Goal: Transaction & Acquisition: Obtain resource

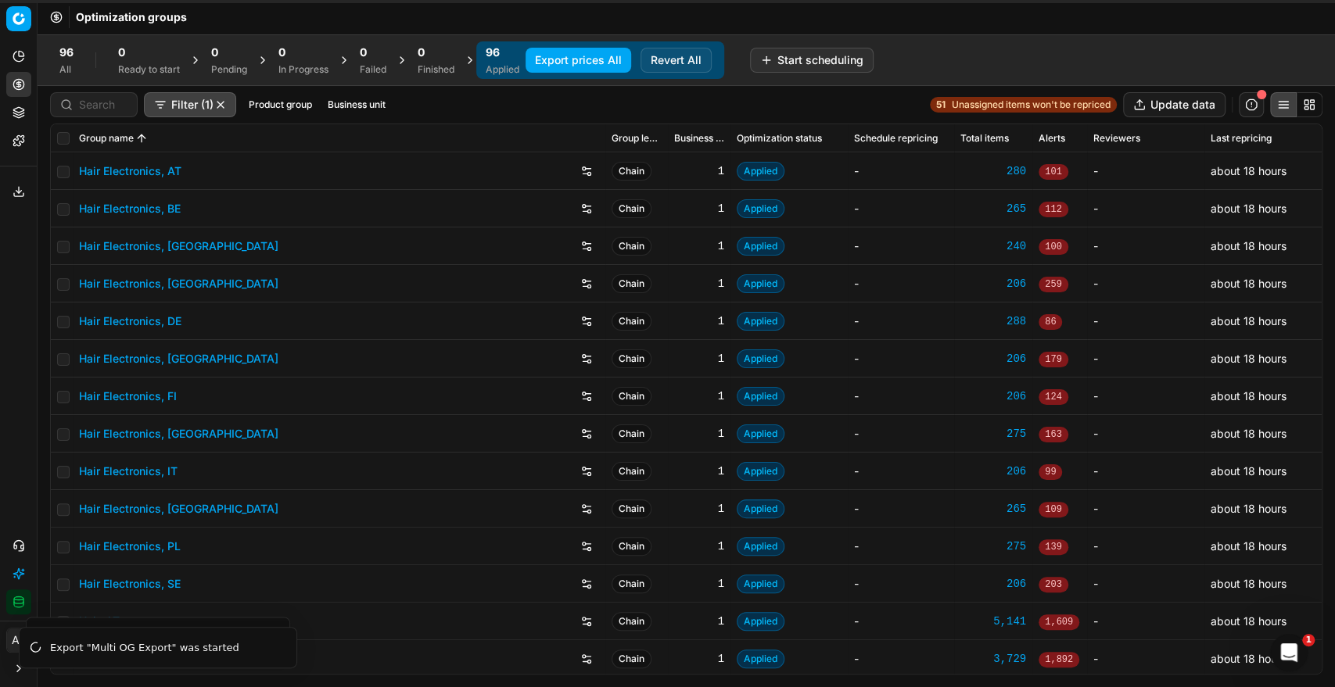
click at [608, 54] on button "Export prices All" at bounding box center [579, 60] width 106 height 25
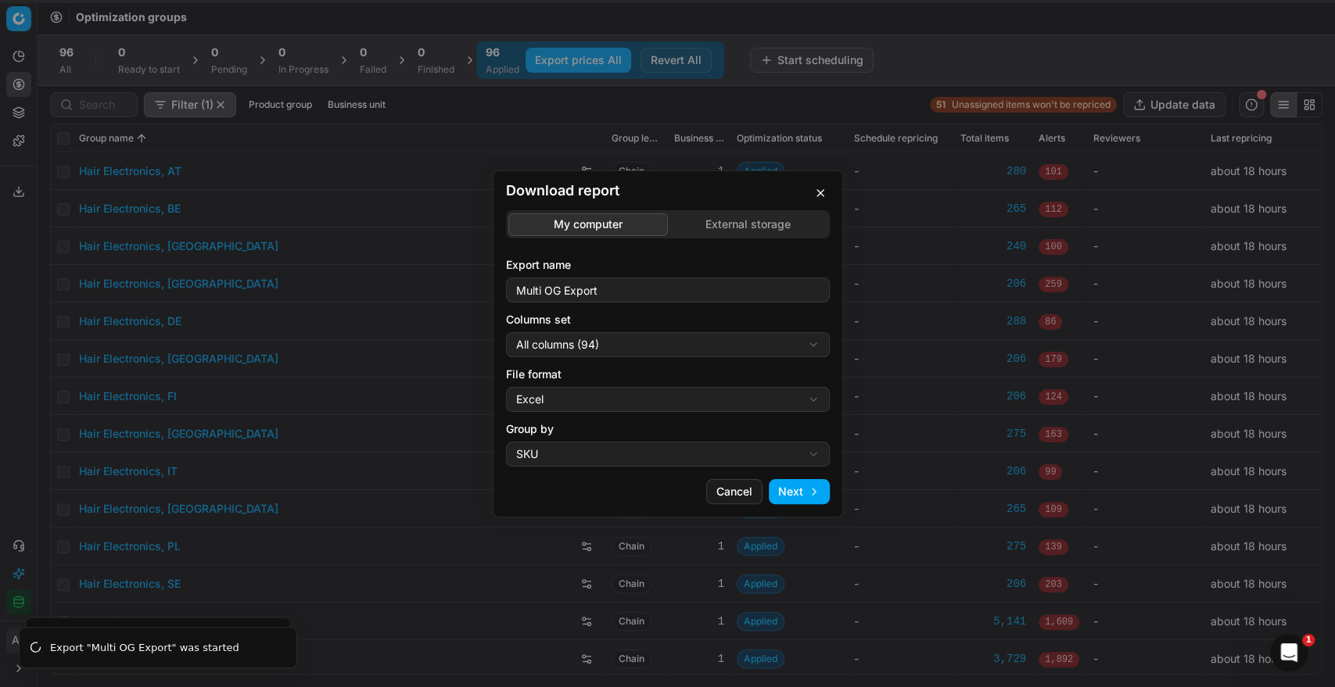
click at [752, 225] on div "Download report My computer External storage Export name Multi OG Export Column…" at bounding box center [667, 343] width 1335 height 687
click at [626, 293] on div "My computer External storage Export name Multi OG Export Columns set All column…" at bounding box center [668, 338] width 324 height 257
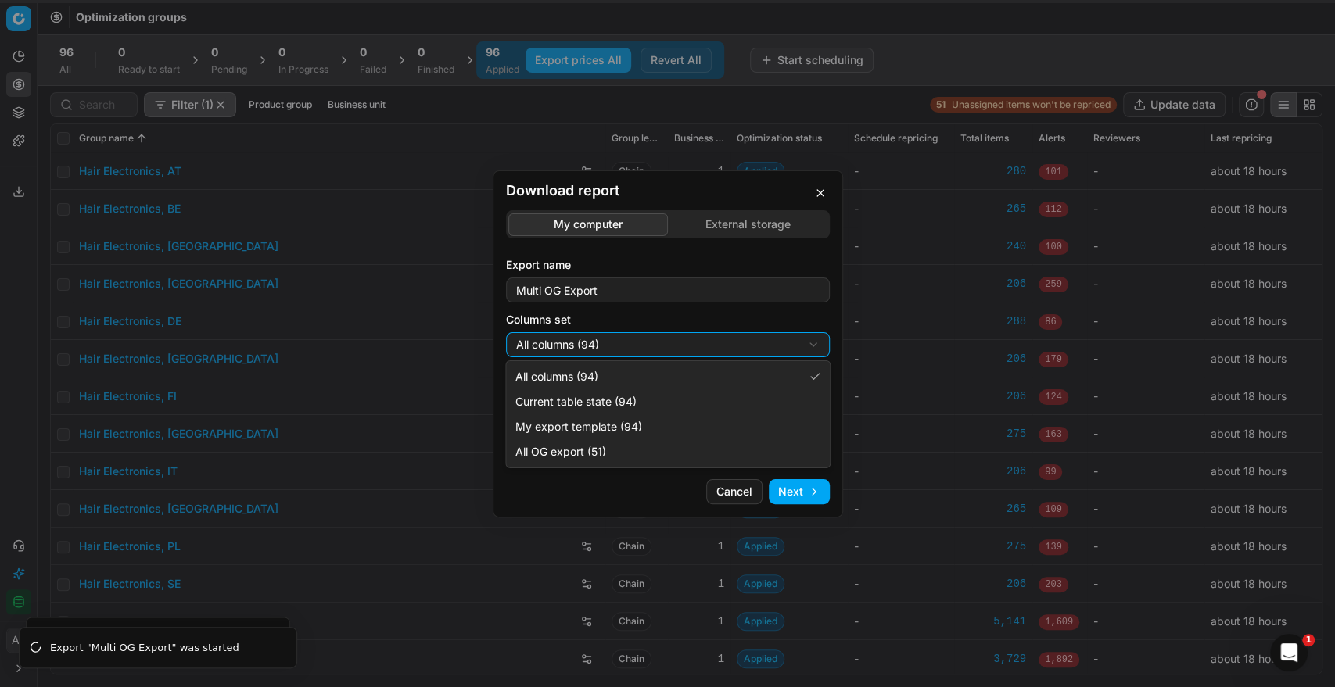
click at [638, 341] on div "Download report My computer External storage Export name Multi OG Export Column…" at bounding box center [667, 343] width 1335 height 687
select select "5cc469c0-6ac4-4c23-8dfc-21b5d22cb3ae"
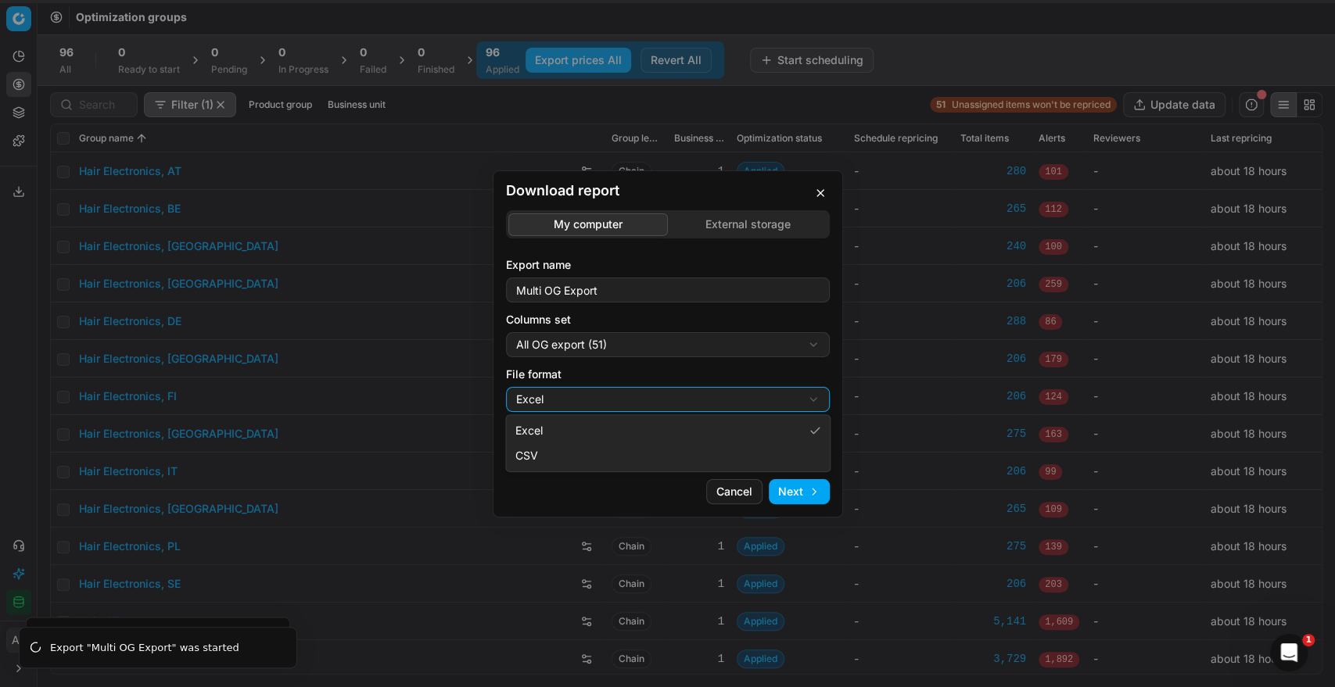
click at [633, 405] on div "Download report My computer External storage Export name Multi OG Export Column…" at bounding box center [667, 343] width 1335 height 687
select select "csv"
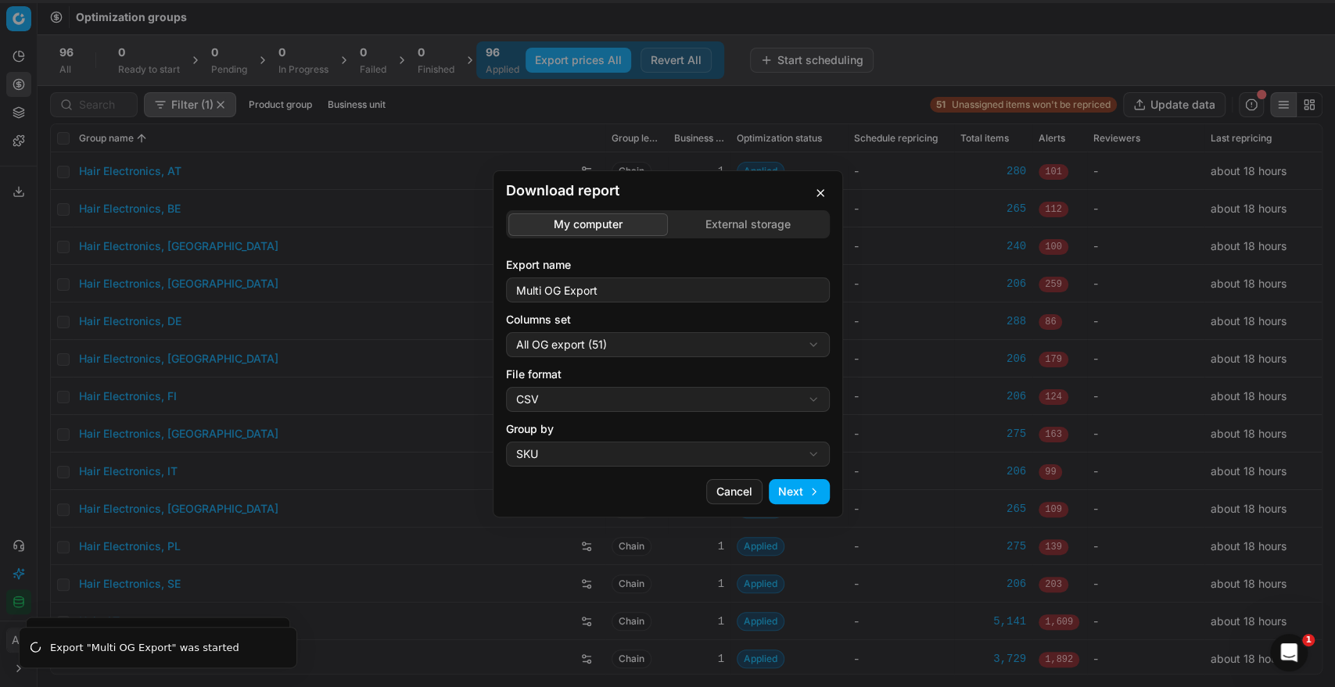
click at [782, 493] on button "Next" at bounding box center [799, 491] width 61 height 25
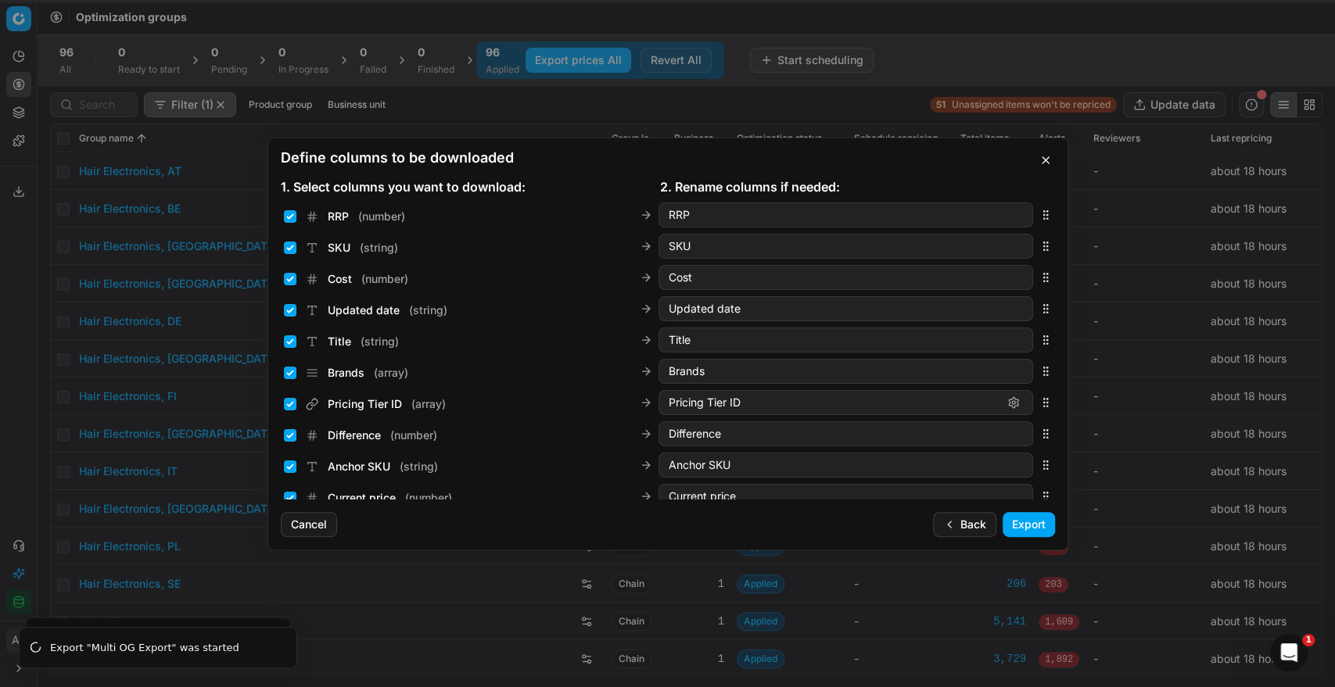
click at [344, 247] on span "SKU" at bounding box center [339, 248] width 23 height 16
click at [296, 247] on input "SKU ( string )" at bounding box center [290, 248] width 13 height 13
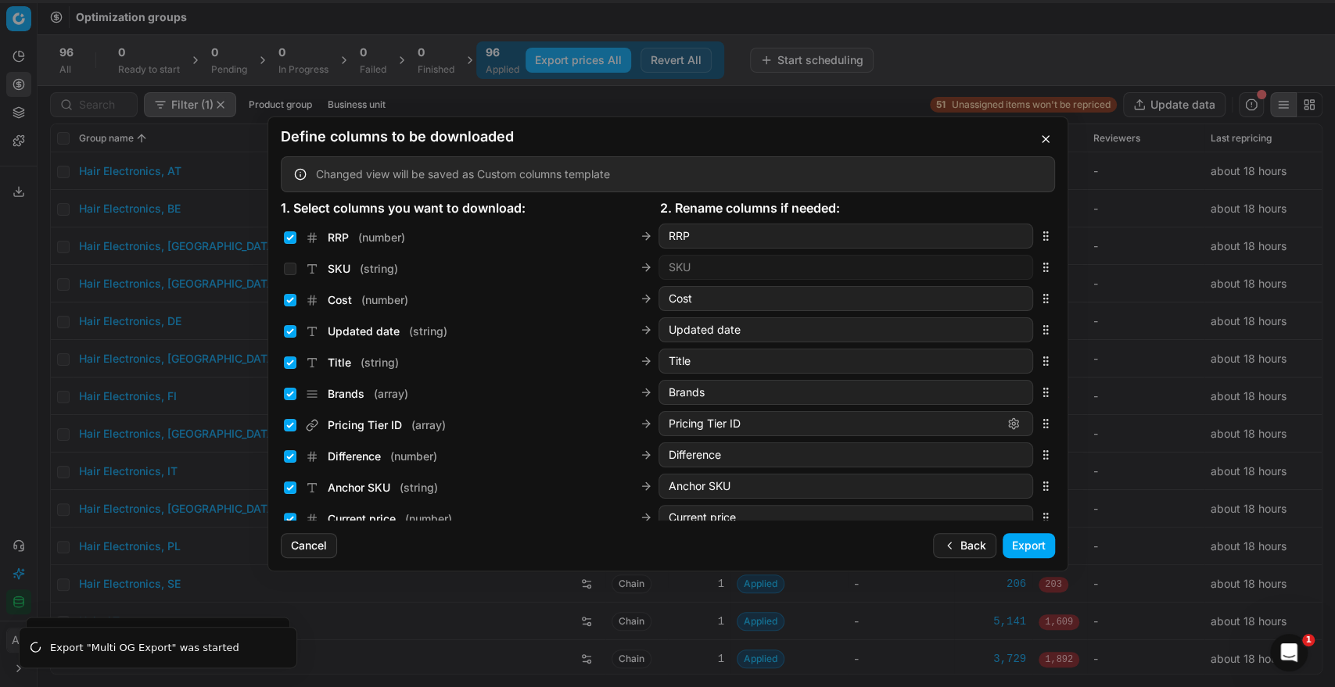
click at [344, 247] on div "RRP ( number ) RRP" at bounding box center [658, 236] width 749 height 25
click at [295, 272] on input "SKU ( string )" at bounding box center [290, 269] width 13 height 13
checkbox input "true"
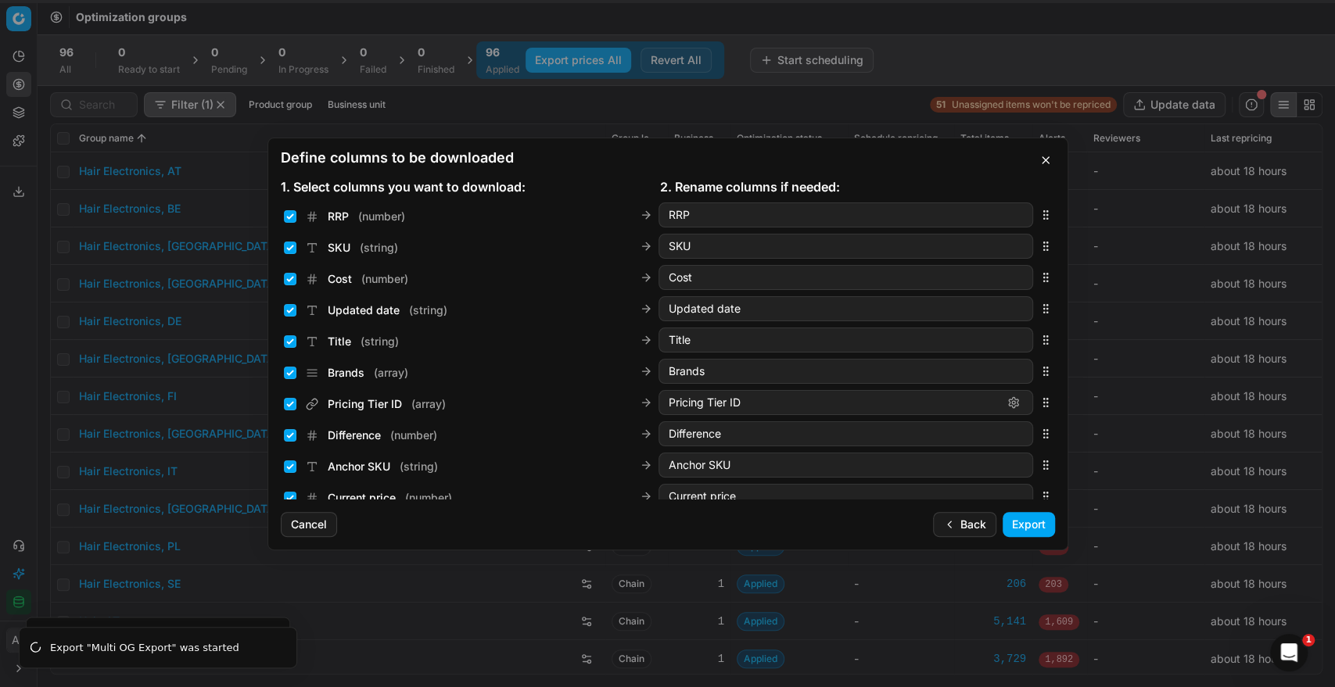
click at [646, 247] on icon at bounding box center [648, 245] width 4 height 7
click at [701, 244] on input "SKU" at bounding box center [846, 247] width 354 height 16
drag, startPoint x: 1029, startPoint y: 339, endPoint x: 1026, endPoint y: 232, distance: 107.2
click at [1026, 232] on div "Title ( string ) Title" at bounding box center [668, 246] width 774 height 31
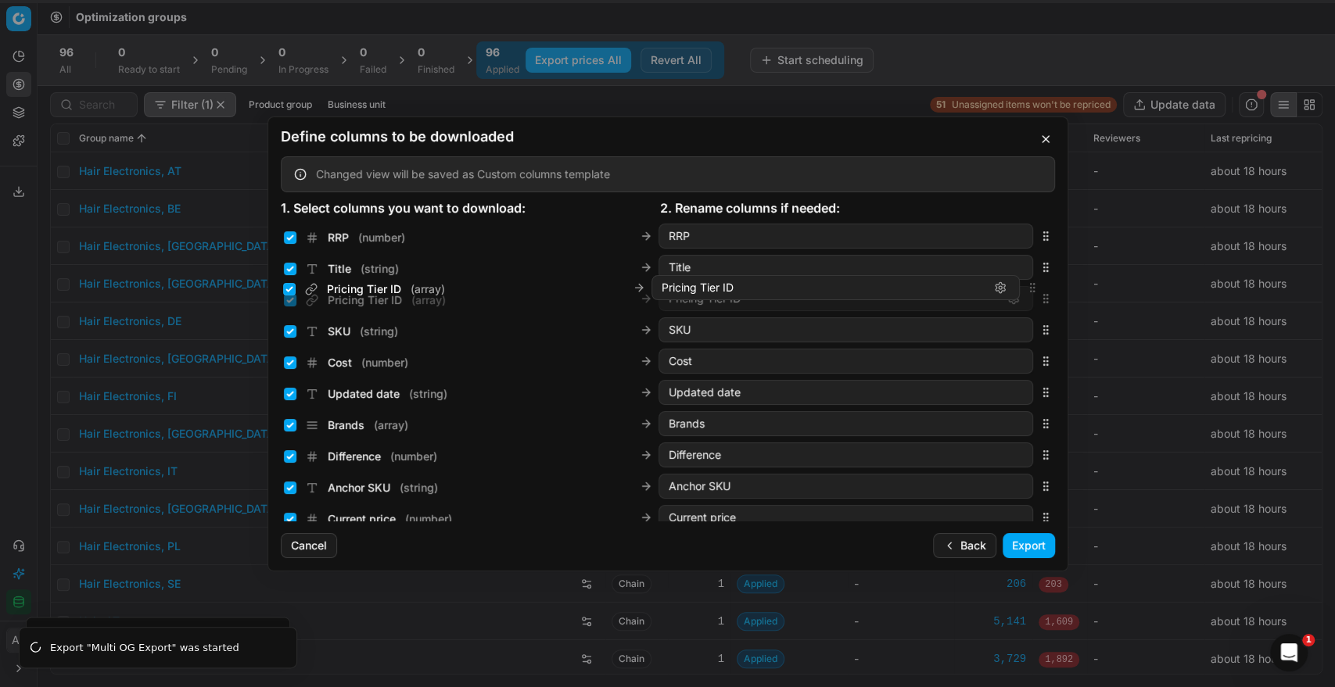
drag, startPoint x: 1032, startPoint y: 429, endPoint x: 1008, endPoint y: 293, distance: 137.4
click at [1008, 293] on div "Pricing Tier ID ( array ) Pricing Tier ID" at bounding box center [668, 298] width 774 height 31
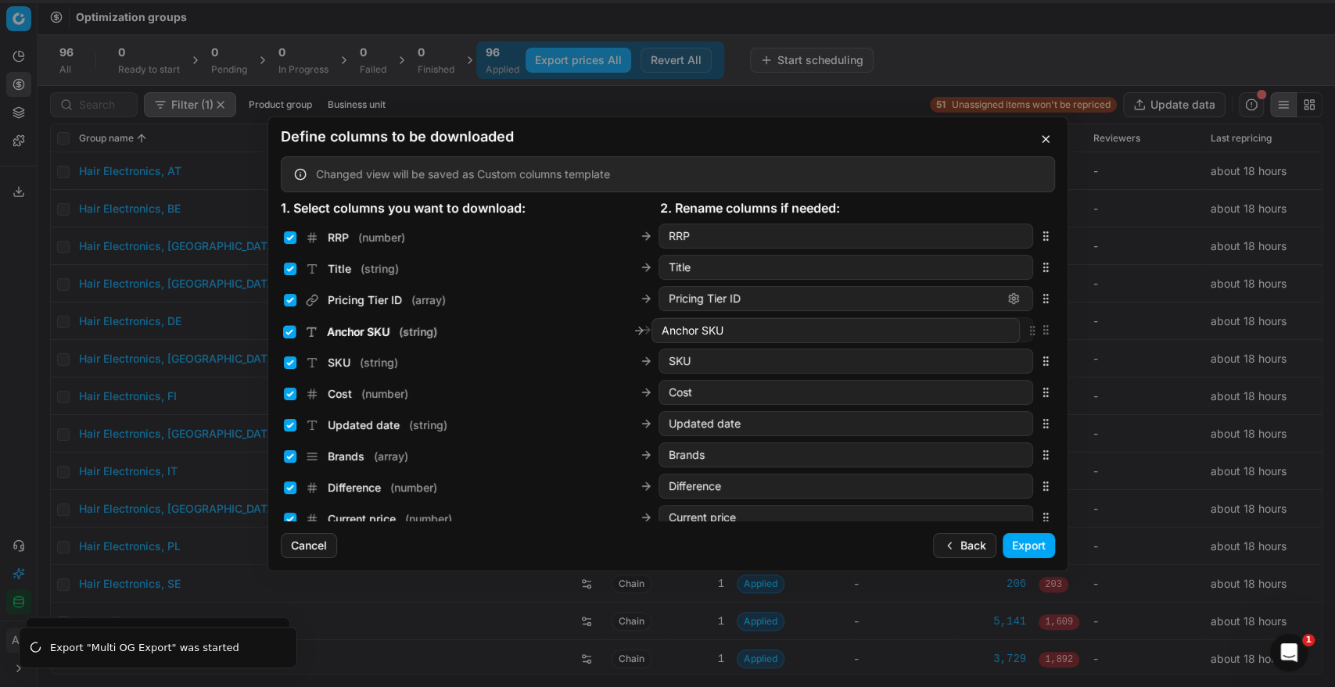
drag, startPoint x: 1032, startPoint y: 485, endPoint x: 1031, endPoint y: 330, distance: 154.8
click at [1039, 330] on icon "button" at bounding box center [1045, 330] width 13 height 13
click at [1046, 136] on button "button" at bounding box center [1045, 139] width 19 height 19
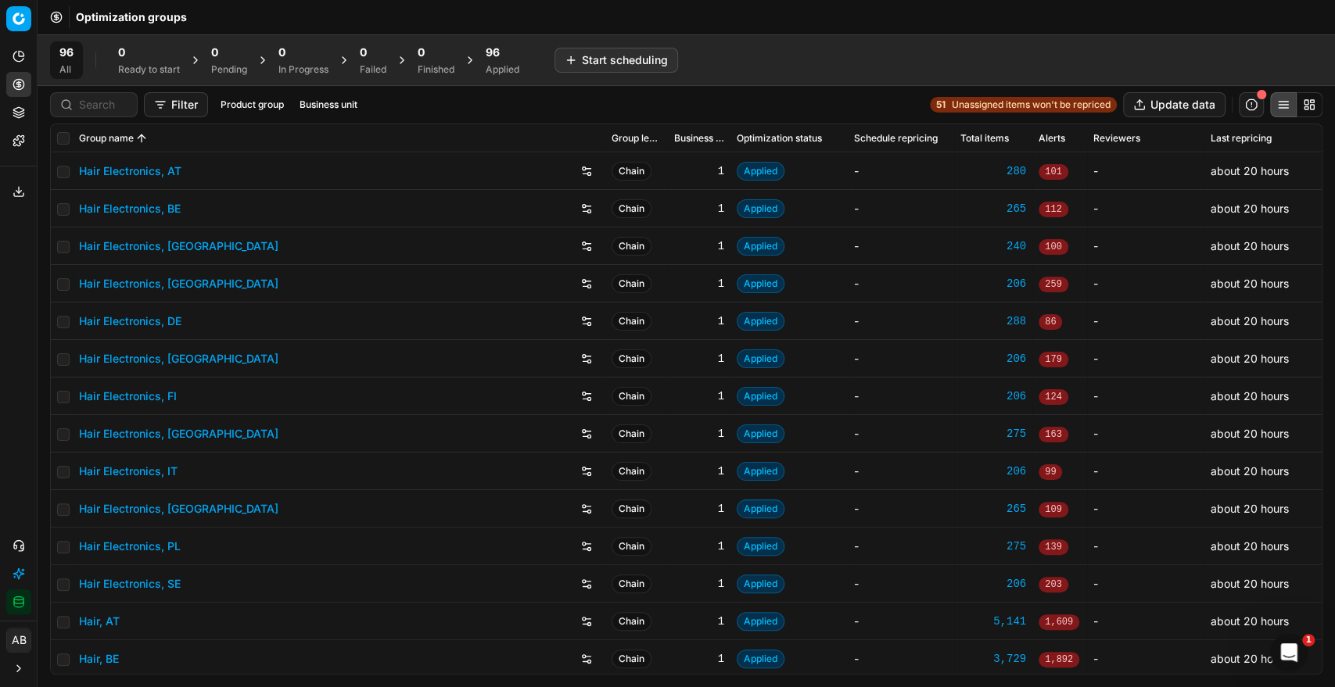
click at [490, 59] on span "96" at bounding box center [493, 53] width 14 height 16
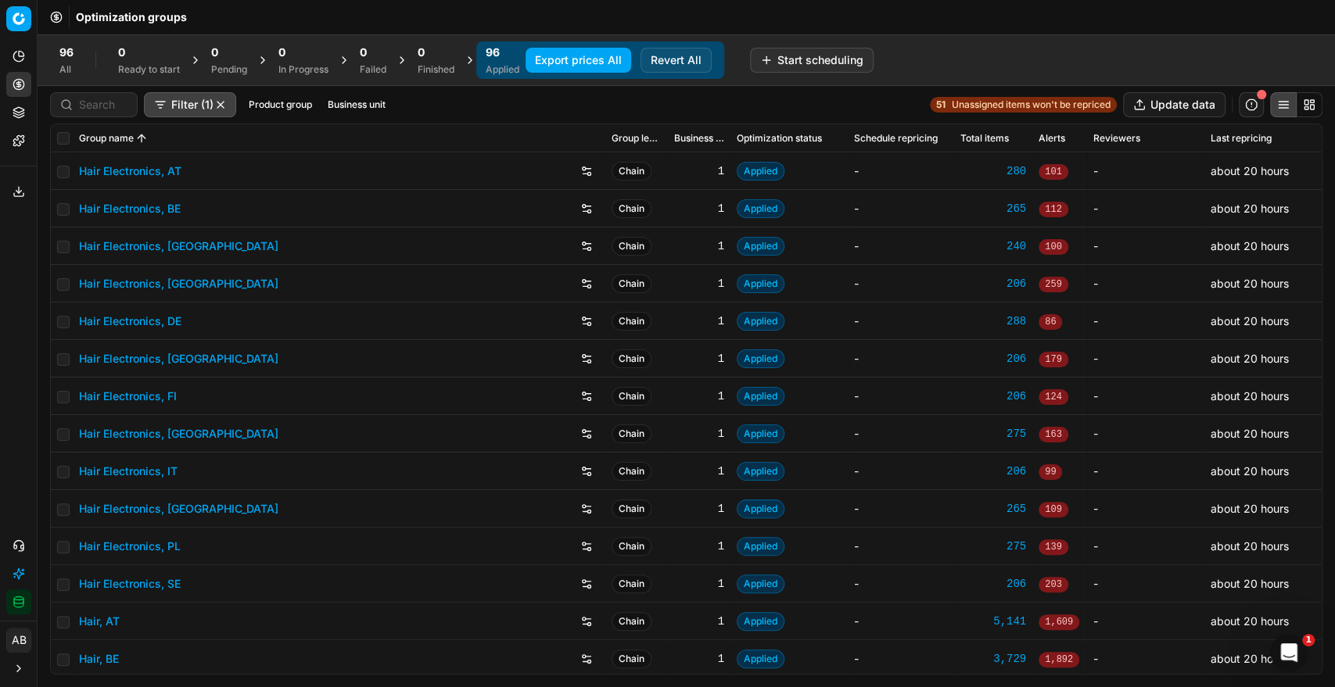
click at [571, 63] on button "Export prices All" at bounding box center [579, 60] width 106 height 25
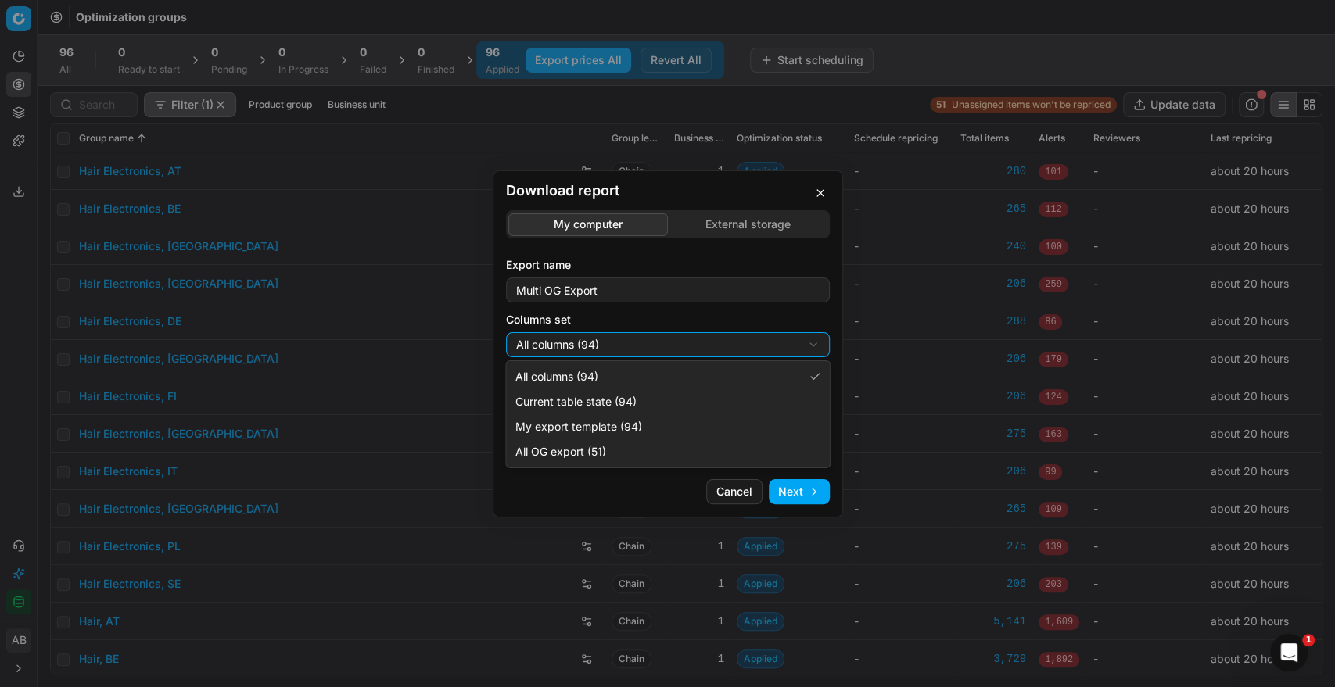
click at [665, 342] on div "Download report My computer External storage Export name Multi OG Export Column…" at bounding box center [667, 343] width 1335 height 687
select select "5cc469c0-6ac4-4c23-8dfc-21b5d22cb3ae"
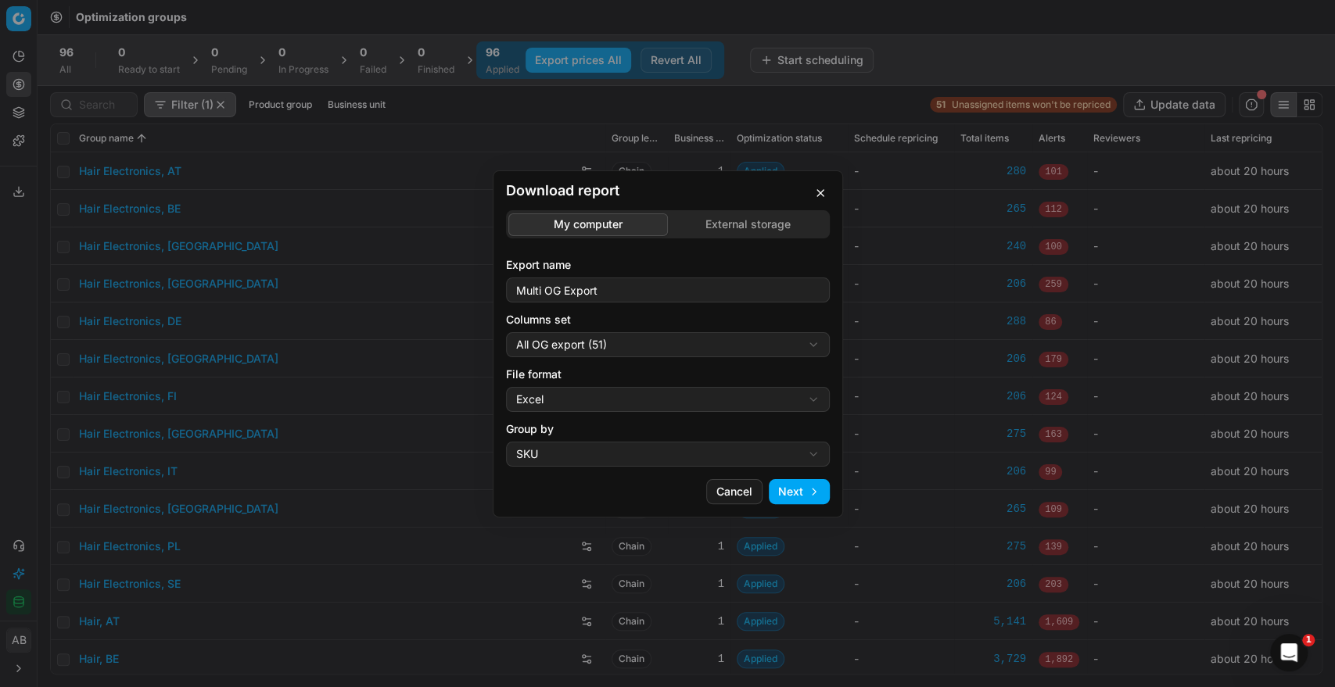
click at [584, 400] on div "Download report My computer External storage Export name Multi OG Export Column…" at bounding box center [667, 343] width 1335 height 687
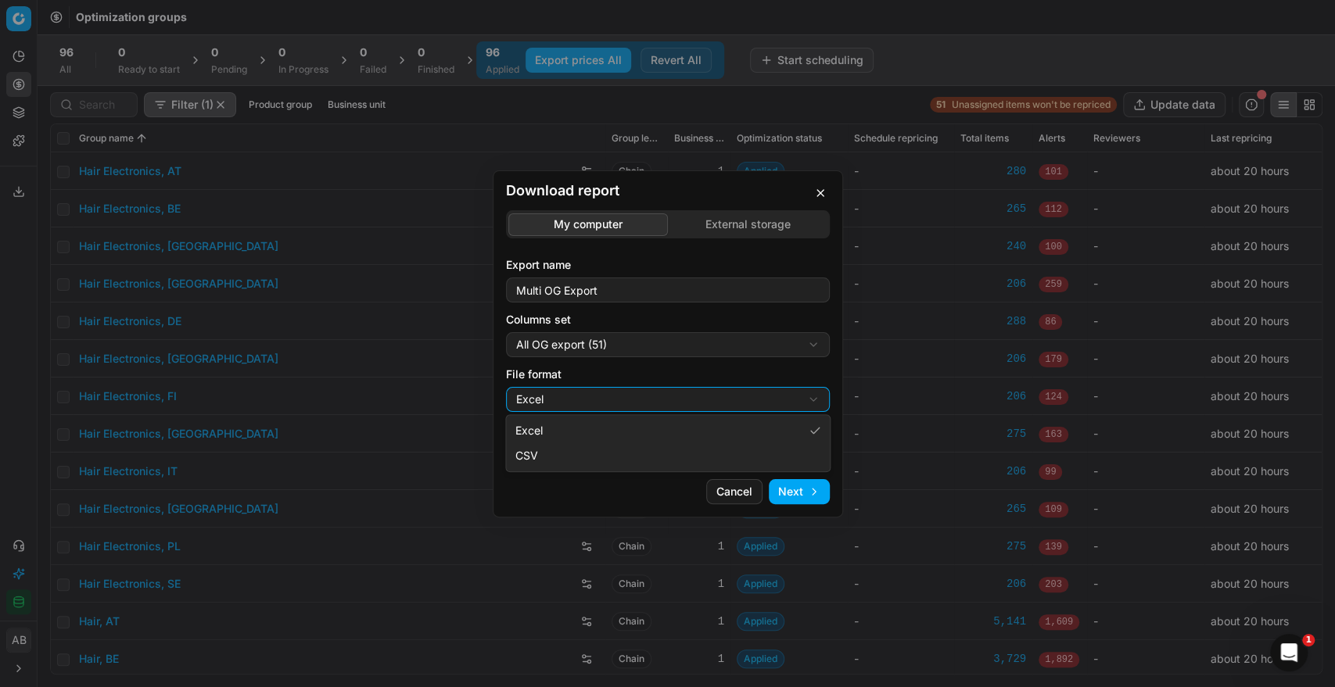
select select "csv"
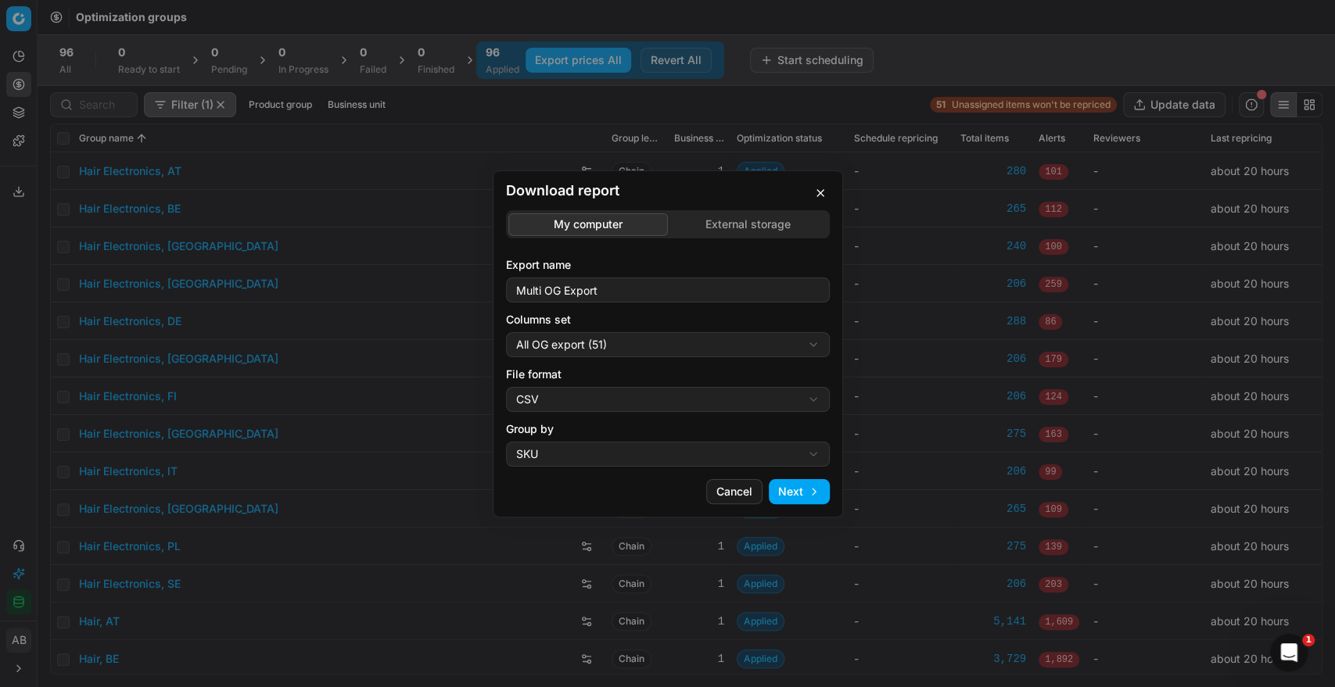
click at [799, 486] on button "Next" at bounding box center [799, 491] width 61 height 25
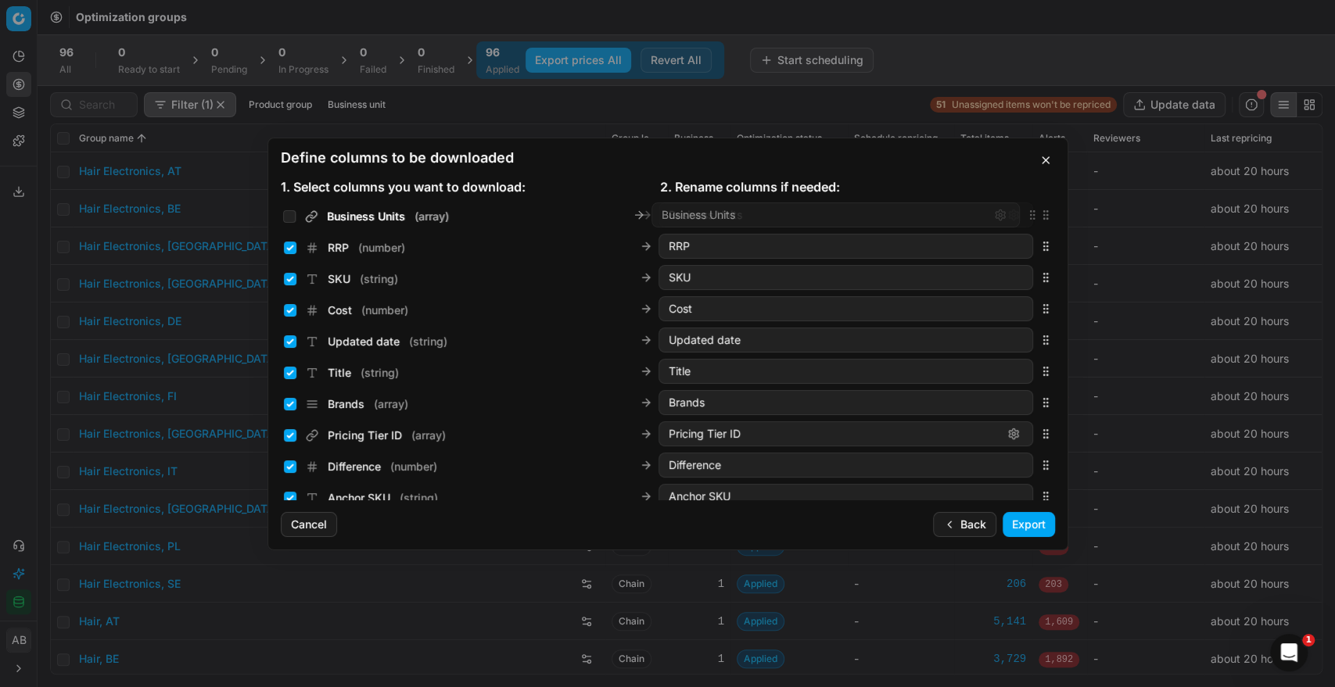
drag, startPoint x: 1034, startPoint y: 399, endPoint x: 1028, endPoint y: 150, distance: 248.8
click at [1028, 150] on div "Define columns to be downloaded 1. Select columns you want to download: 2. Rena…" at bounding box center [667, 344] width 801 height 413
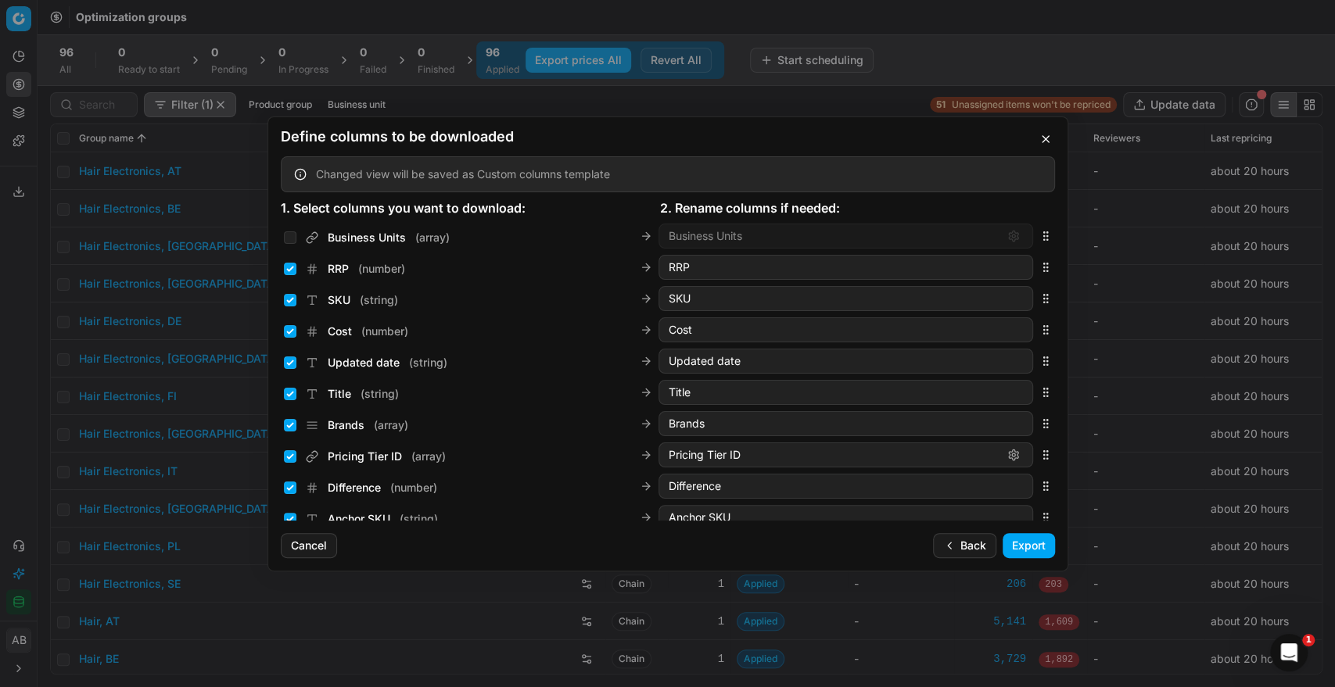
click at [761, 242] on div "Business Units" at bounding box center [845, 236] width 375 height 25
click at [281, 234] on div "Business Units ( array ) Business Units" at bounding box center [668, 236] width 774 height 31
click at [286, 236] on input "Business Units ( array )" at bounding box center [290, 237] width 13 height 13
checkbox input "true"
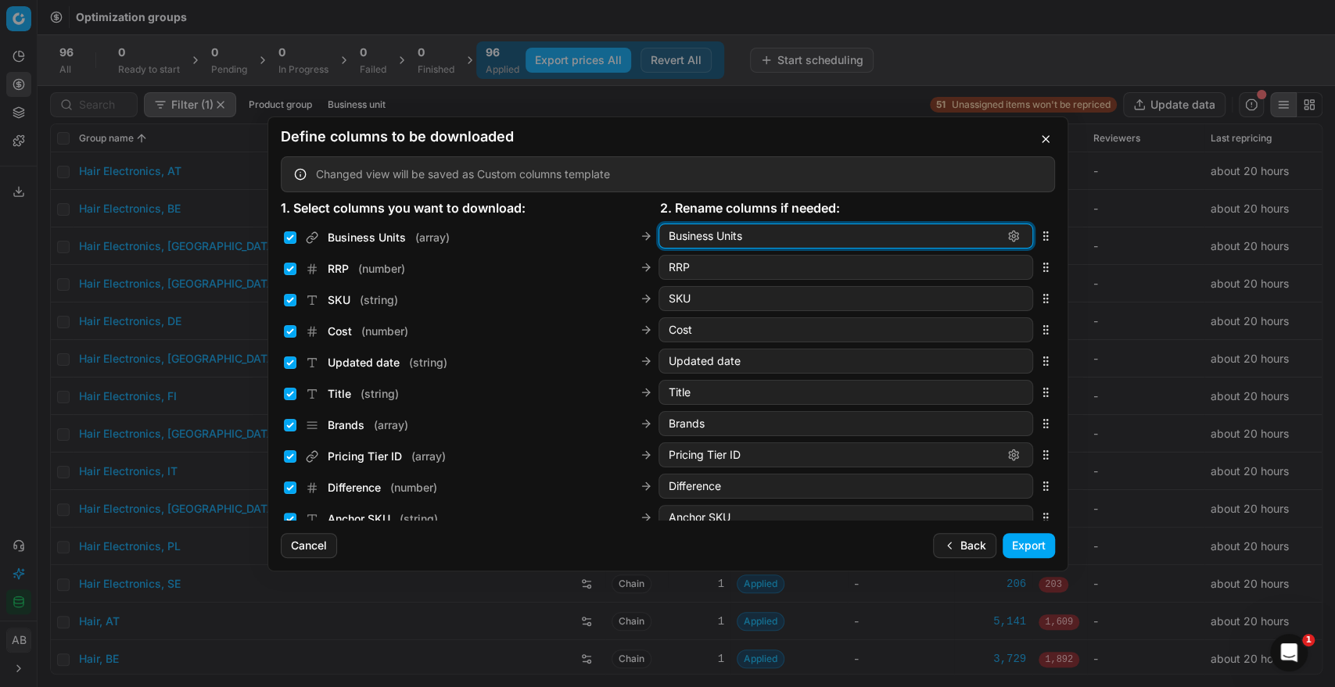
drag, startPoint x: 753, startPoint y: 235, endPoint x: 669, endPoint y: 243, distance: 84.0
click at [669, 243] on input "Business Units" at bounding box center [833, 236] width 329 height 16
type input "B"
type input "Sales Entity Id"
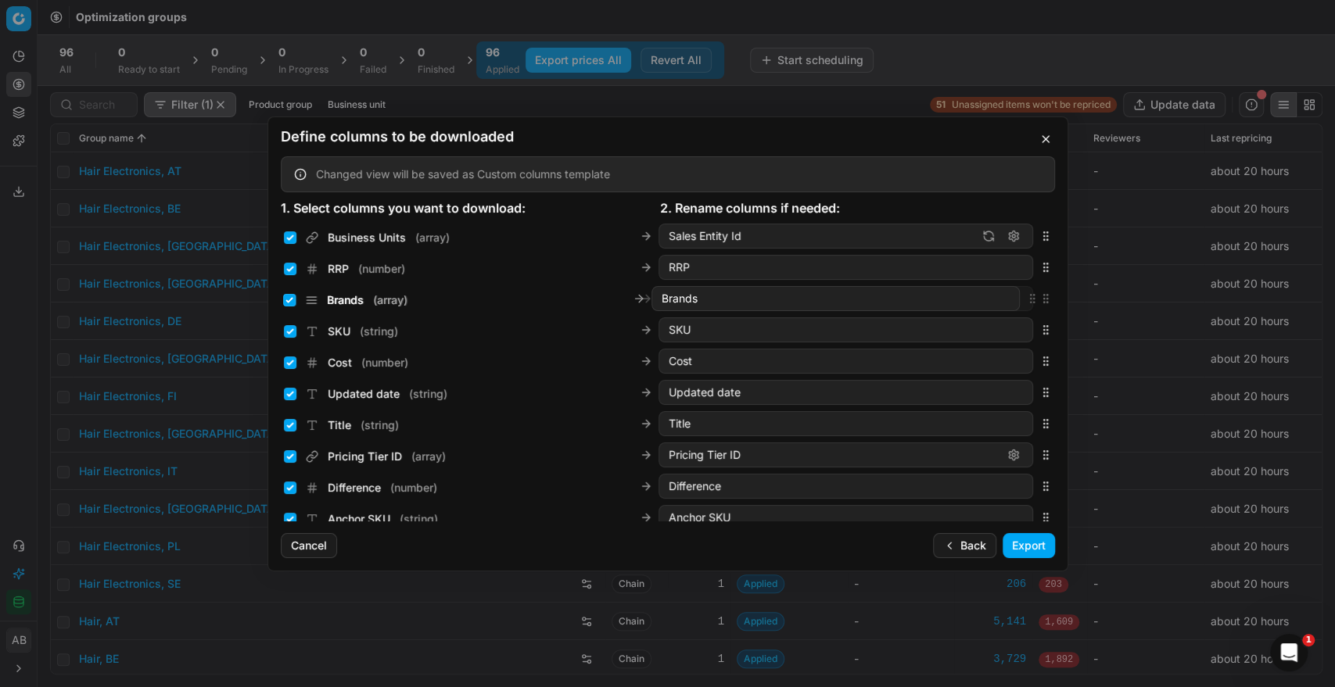
drag, startPoint x: 1025, startPoint y: 424, endPoint x: 1037, endPoint y: 301, distance: 123.3
click at [1039, 301] on icon "button" at bounding box center [1045, 298] width 13 height 13
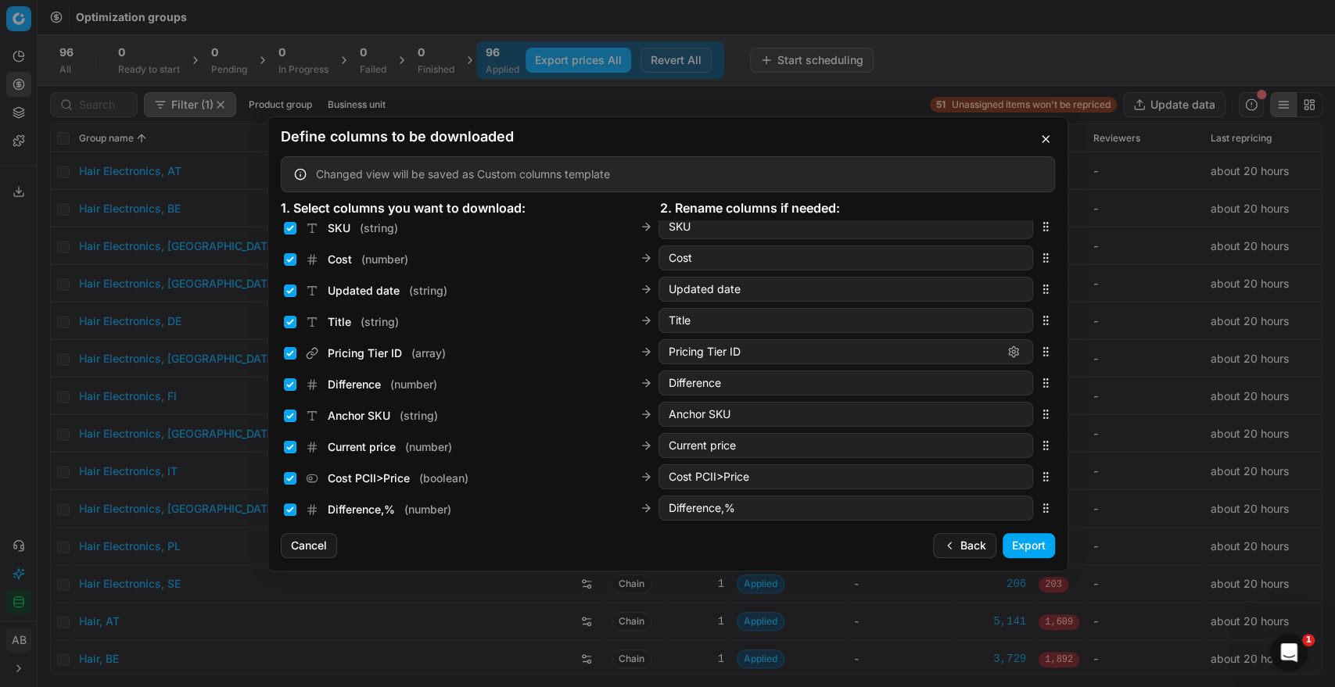
scroll to position [104, 0]
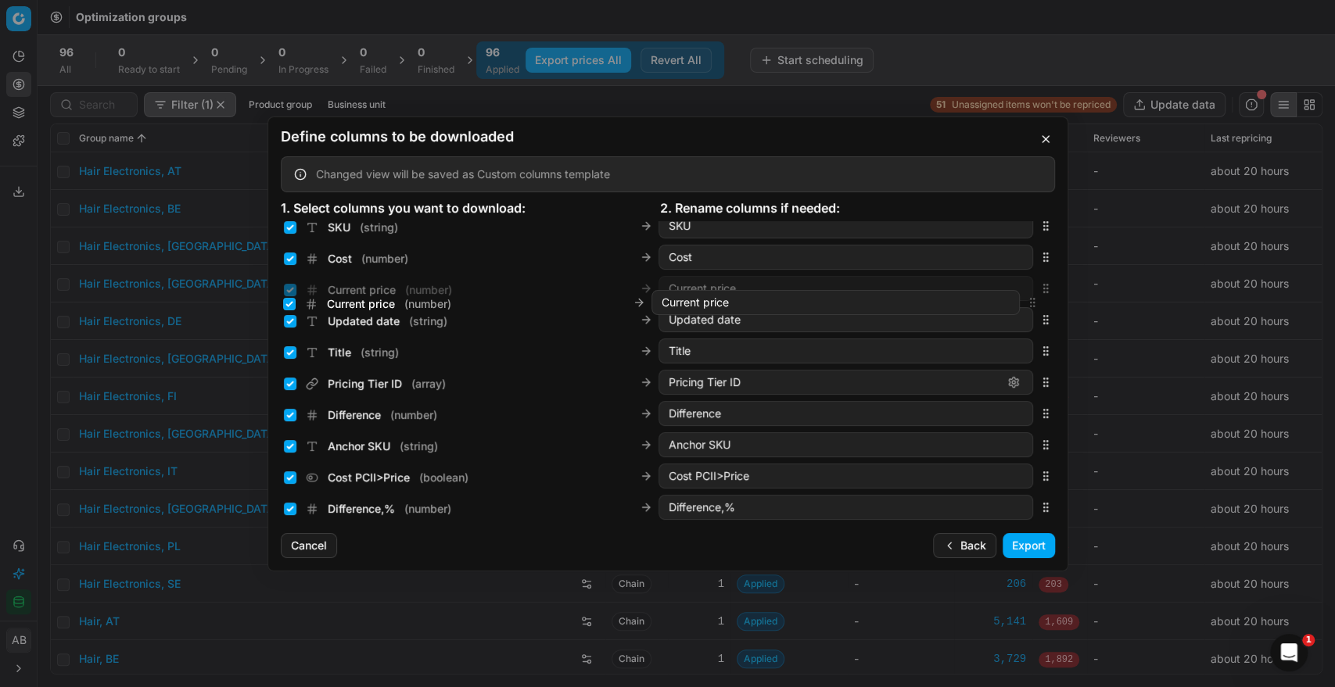
drag, startPoint x: 1031, startPoint y: 443, endPoint x: 1017, endPoint y: 301, distance: 142.3
click at [1017, 301] on div "Current price ( number ) Current price" at bounding box center [668, 288] width 774 height 31
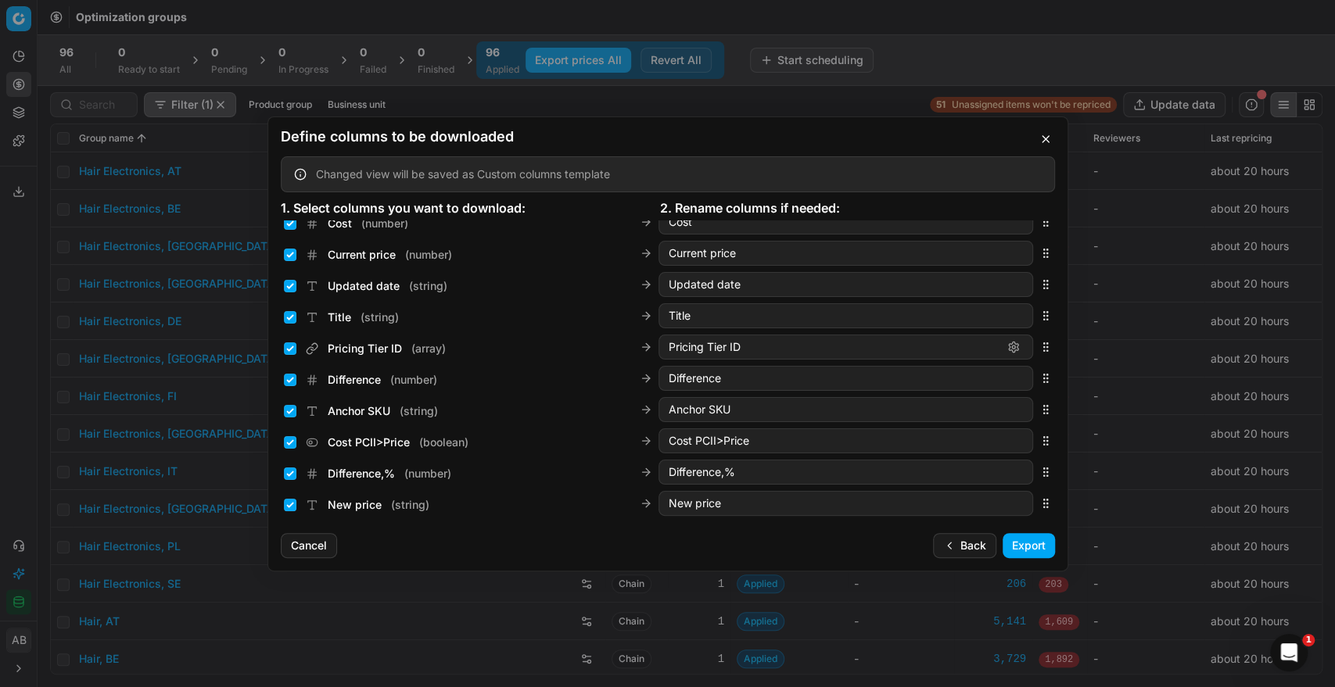
scroll to position [138, 0]
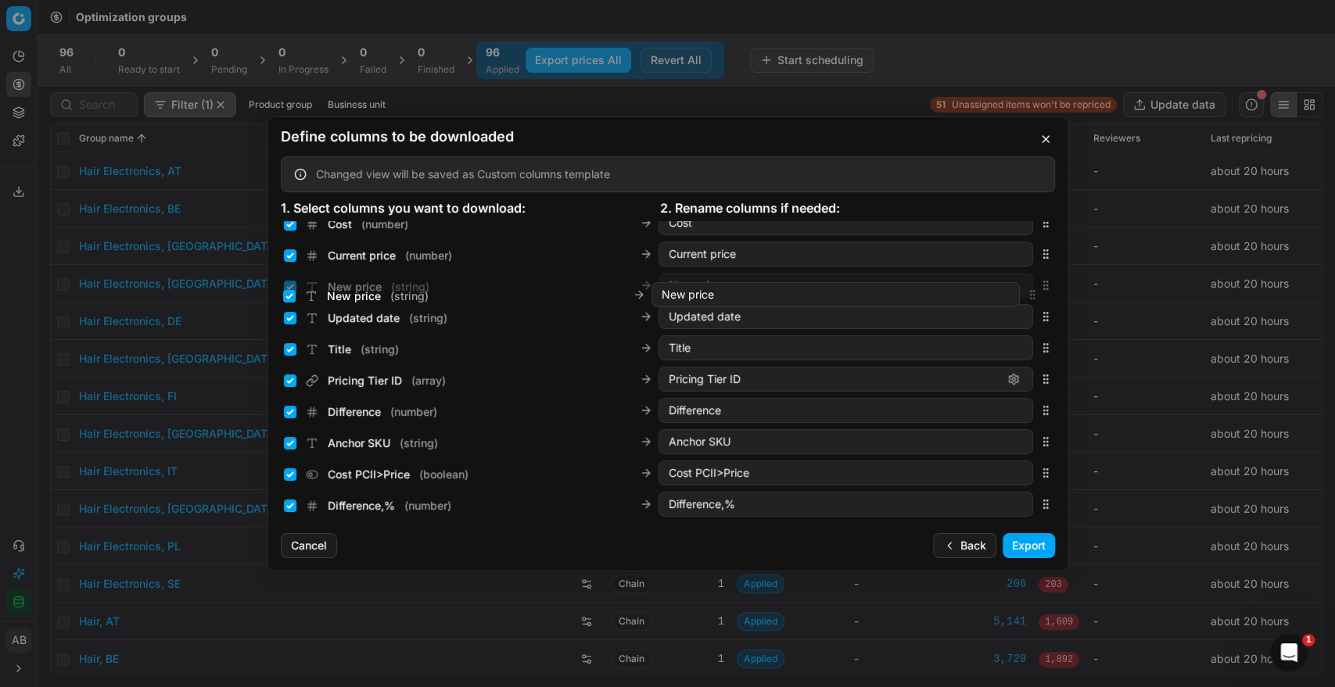
drag, startPoint x: 1034, startPoint y: 502, endPoint x: 1020, endPoint y: 293, distance: 209.3
click at [1020, 293] on div "New price ( string ) New price" at bounding box center [668, 285] width 774 height 31
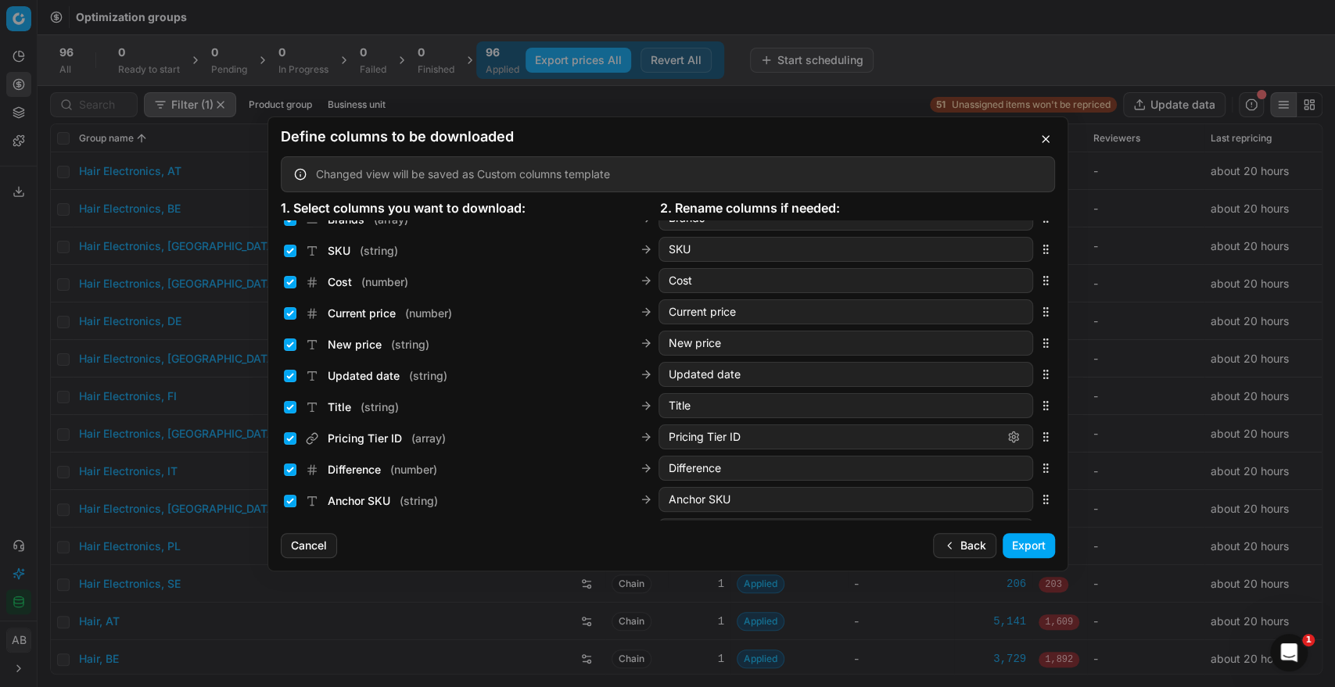
drag, startPoint x: 1039, startPoint y: 410, endPoint x: 1026, endPoint y: 301, distance: 109.4
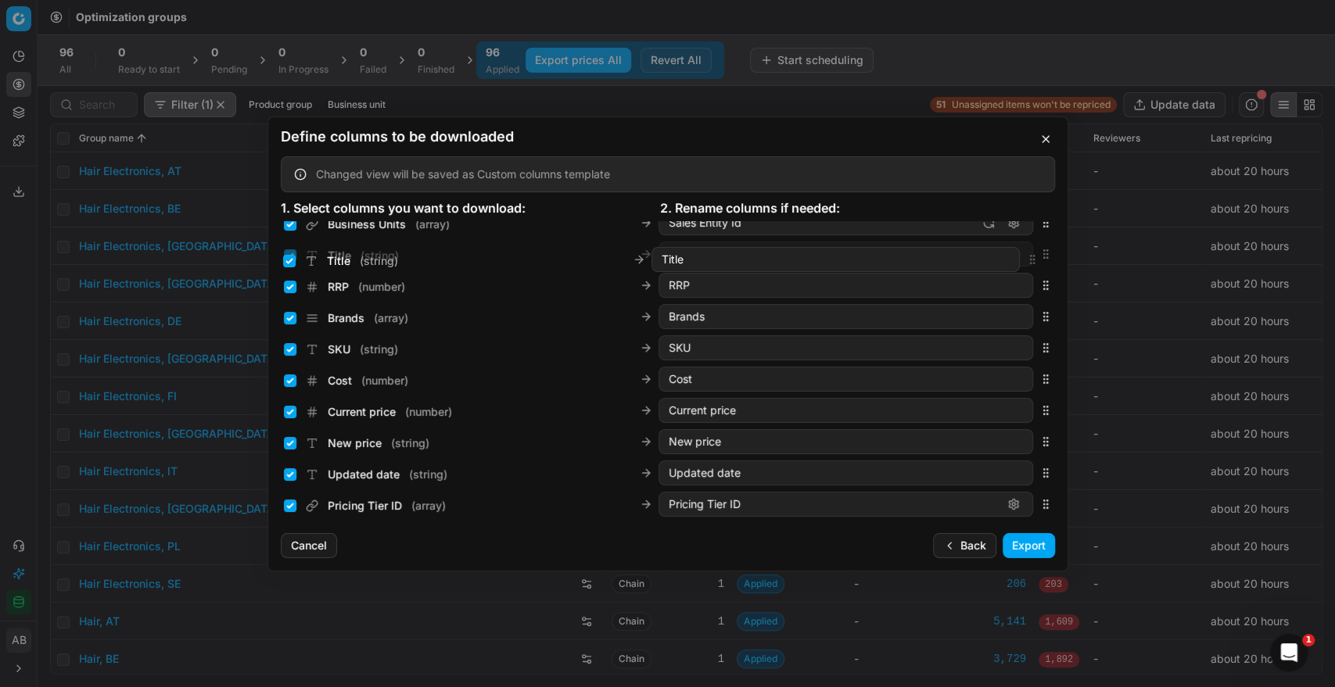
scroll to position [0, 0]
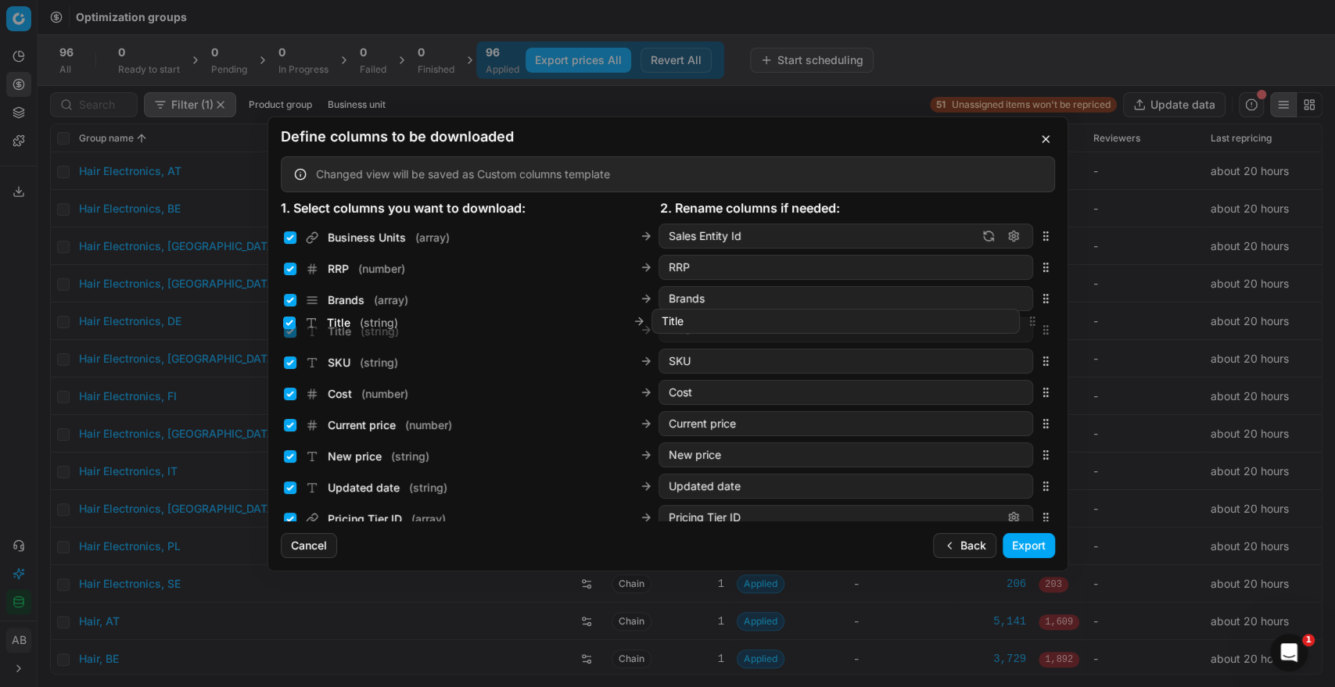
drag, startPoint x: 1031, startPoint y: 401, endPoint x: 1003, endPoint y: 317, distance: 88.3
click at [1003, 317] on div "Title ( string ) Title" at bounding box center [668, 329] width 774 height 31
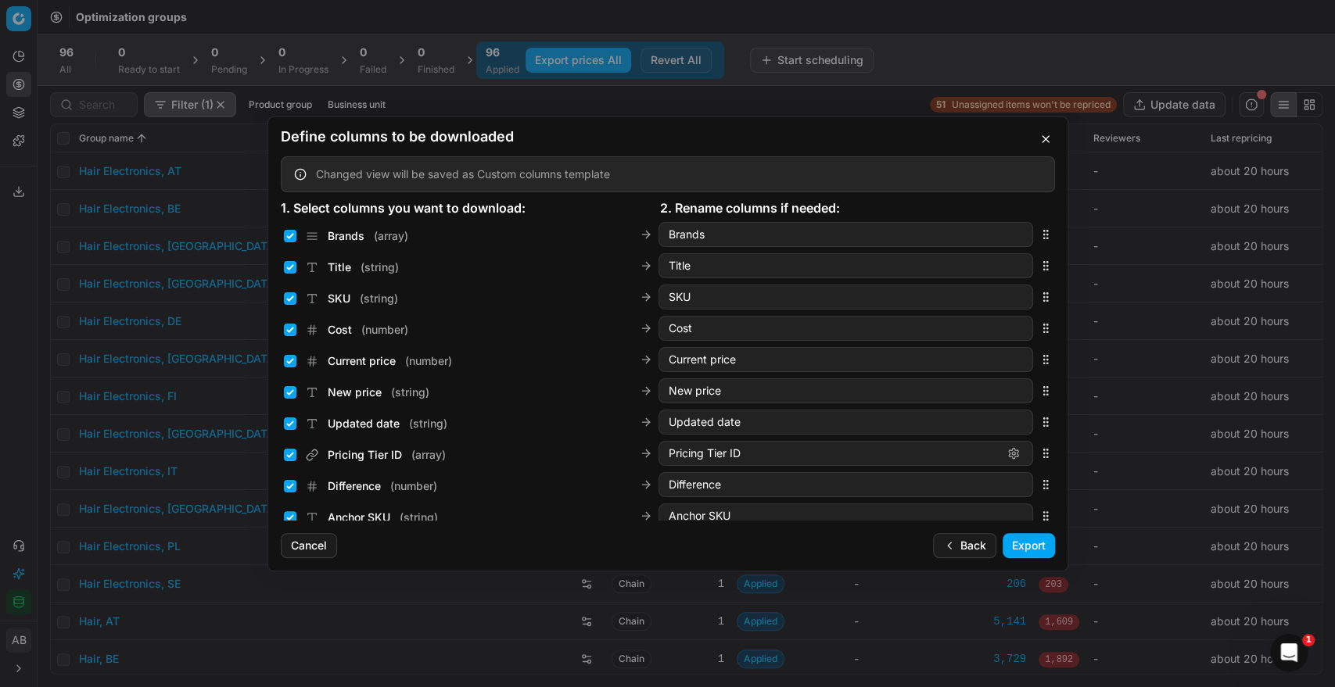
scroll to position [74, 0]
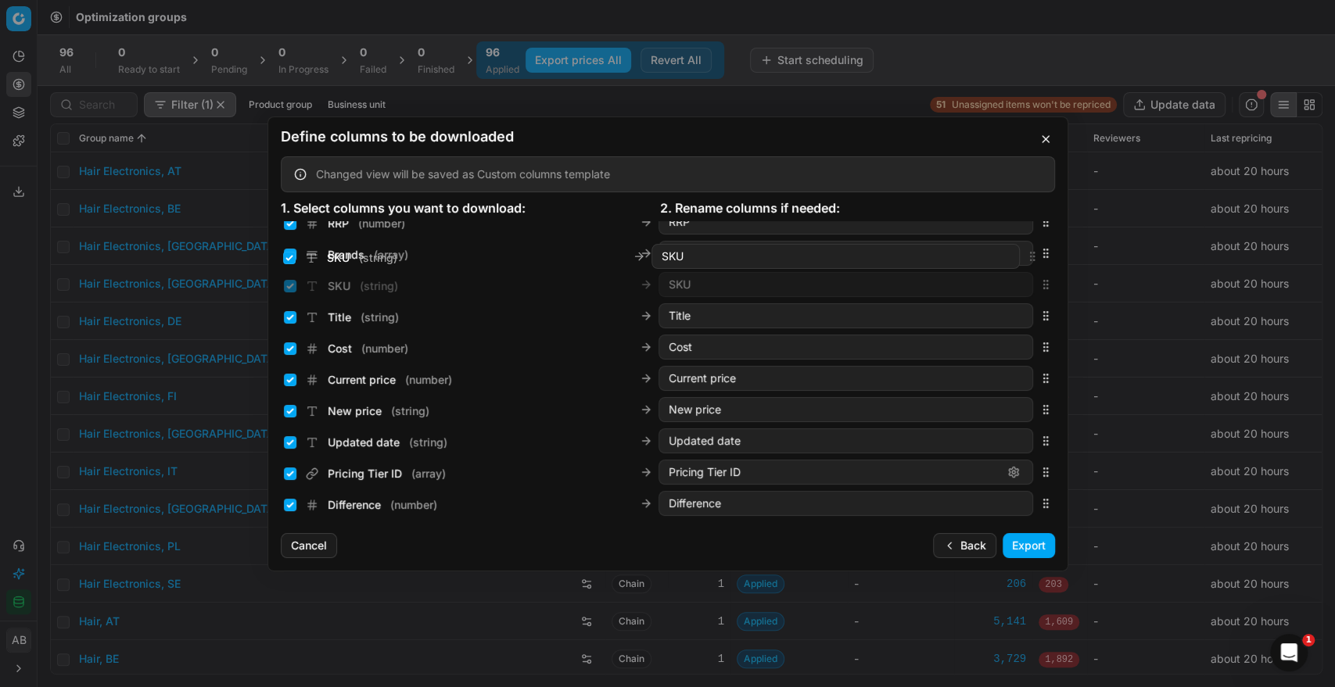
drag, startPoint x: 1034, startPoint y: 284, endPoint x: 1032, endPoint y: 254, distance: 29.8
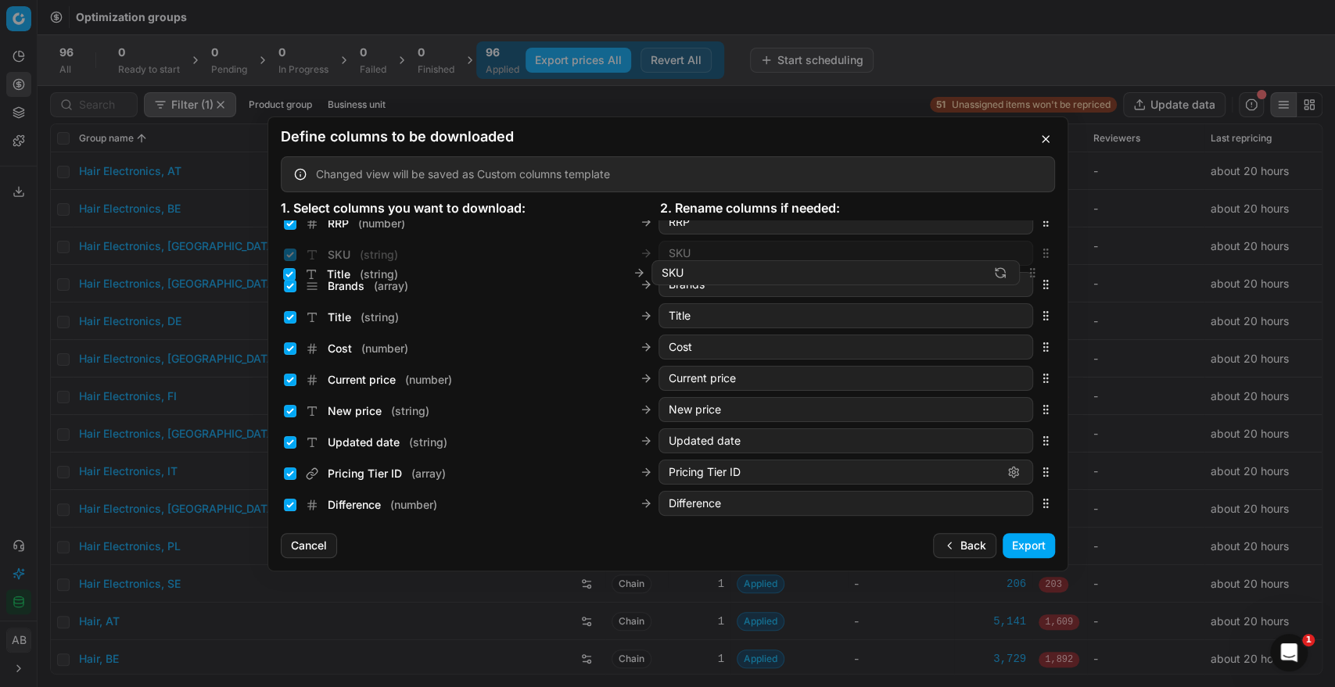
scroll to position [25, 0]
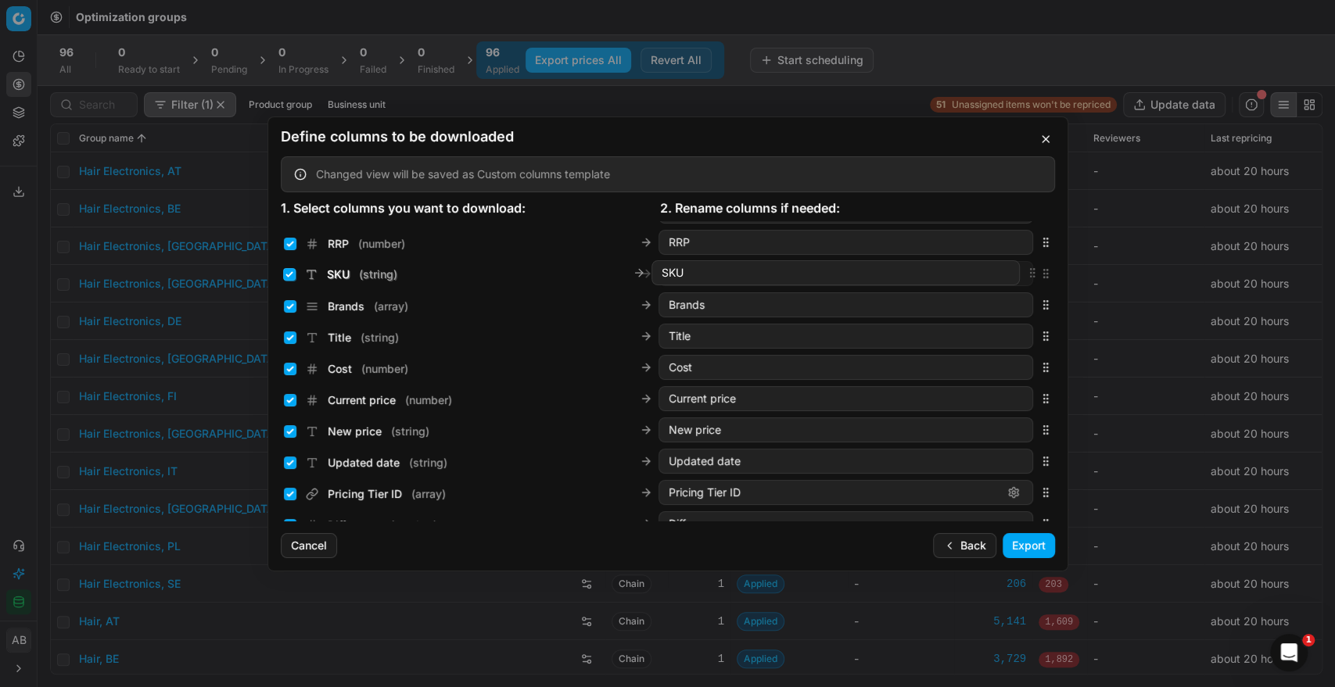
click at [1039, 270] on icon "button" at bounding box center [1045, 273] width 13 height 13
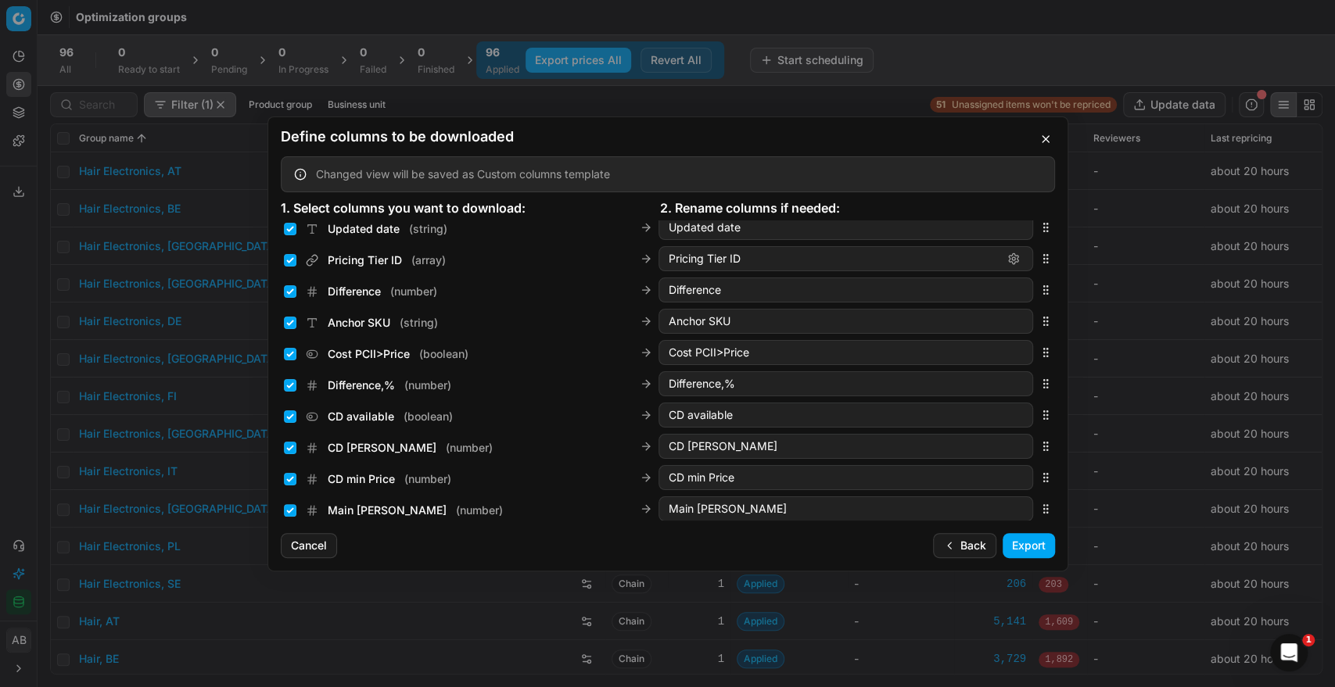
scroll to position [264, 0]
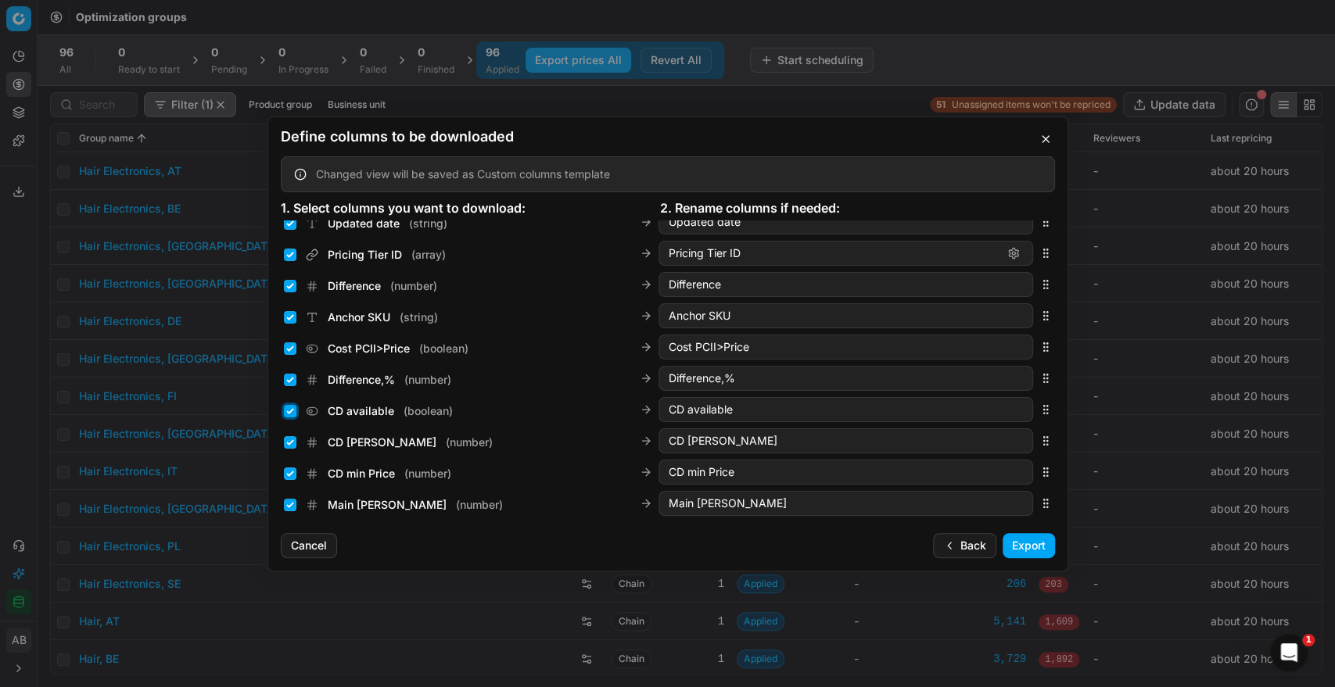
click at [288, 411] on input "CD available ( boolean )" at bounding box center [290, 411] width 13 height 13
checkbox input "false"
click at [294, 439] on input "CD max Price ( number )" at bounding box center [290, 442] width 13 height 13
checkbox input "false"
click at [287, 474] on input "CD min Price ( number )" at bounding box center [290, 474] width 13 height 13
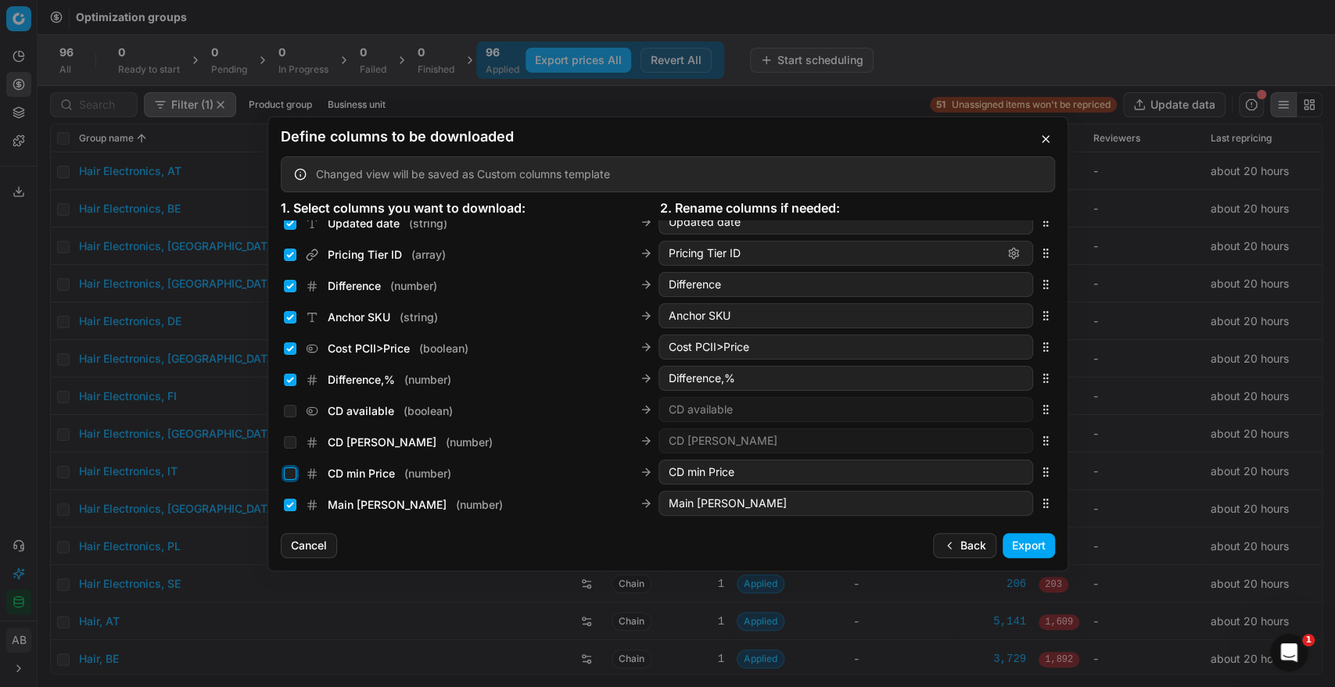
checkbox input "false"
click at [290, 500] on input "Main CD Lyko ( number )" at bounding box center [290, 505] width 13 height 13
checkbox input "false"
click at [1035, 545] on button "Export" at bounding box center [1029, 545] width 52 height 25
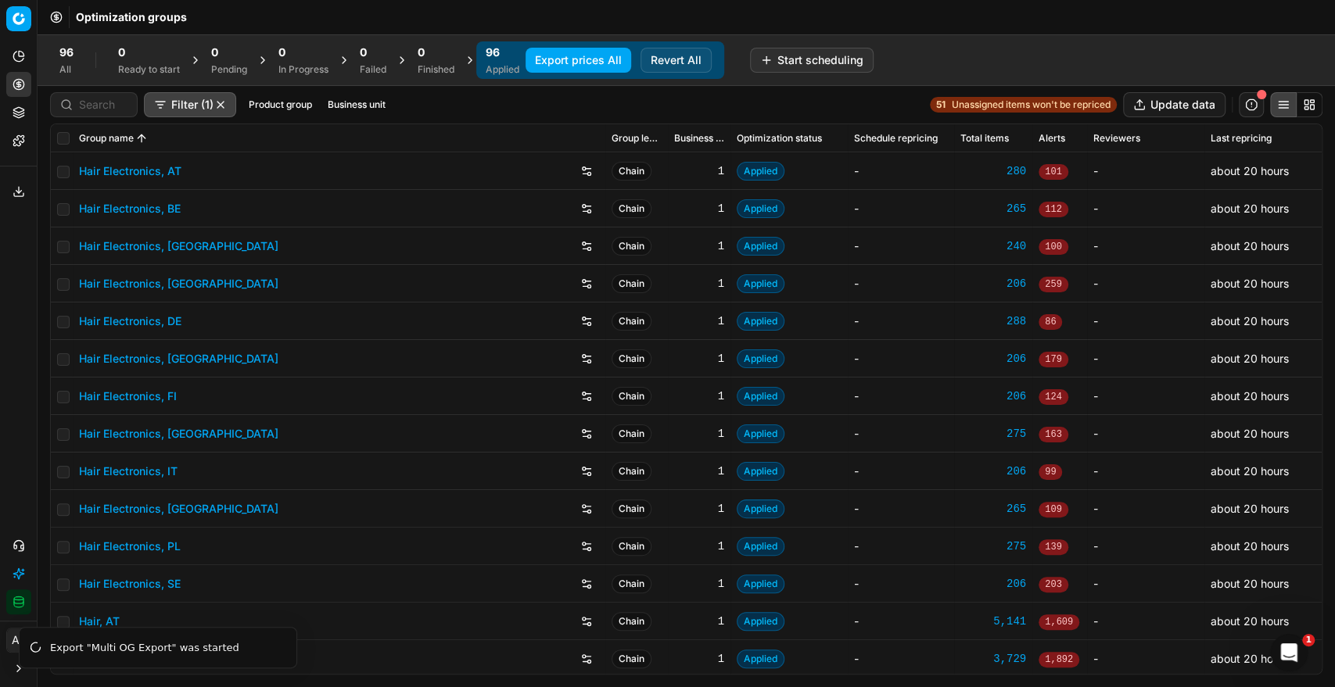
click at [20, 182] on button "Export service" at bounding box center [18, 191] width 25 height 25
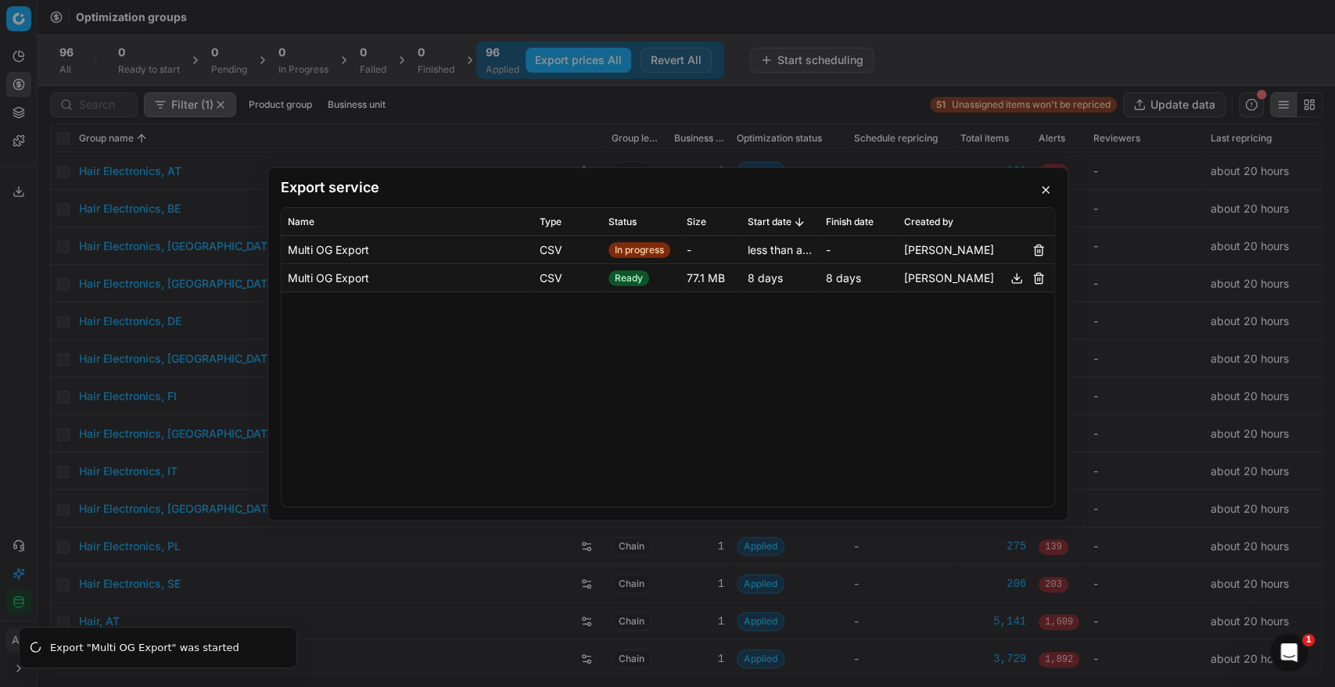
click at [931, 55] on div "Export service Name Type Status Size Start date Finish date Created by Multi OG…" at bounding box center [667, 343] width 1335 height 687
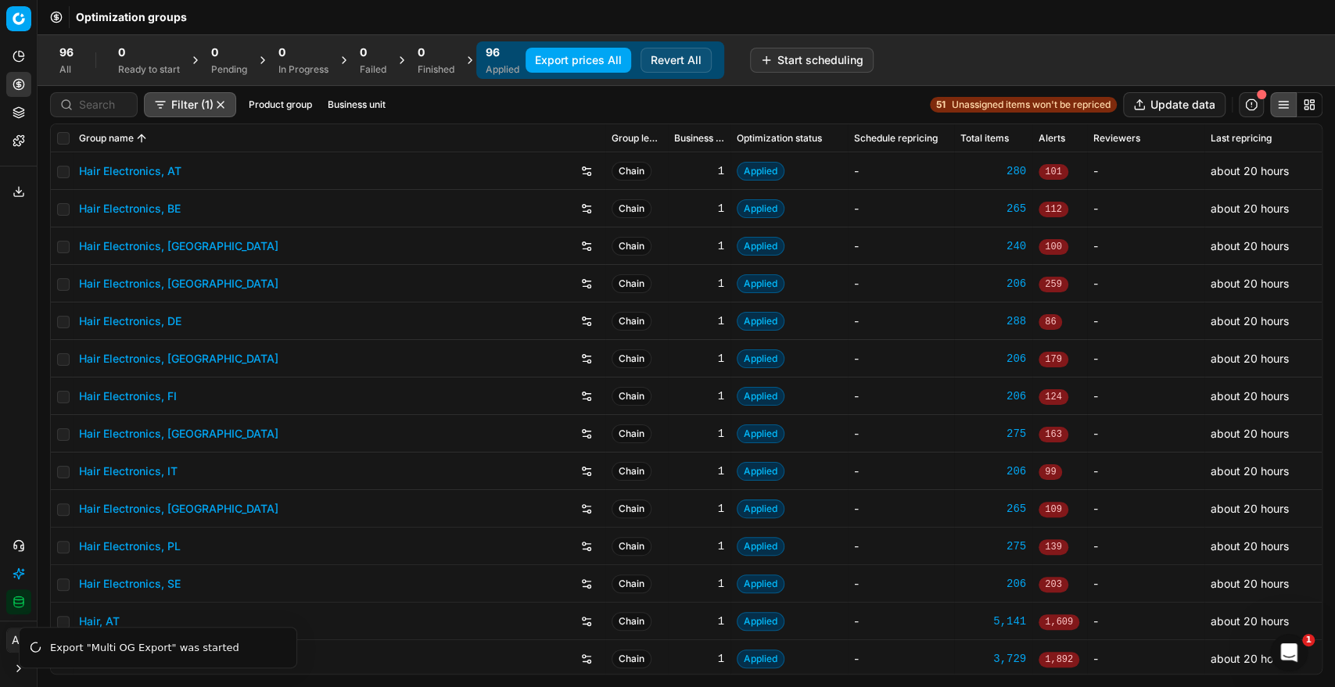
click at [594, 59] on button "Export prices All" at bounding box center [579, 60] width 106 height 25
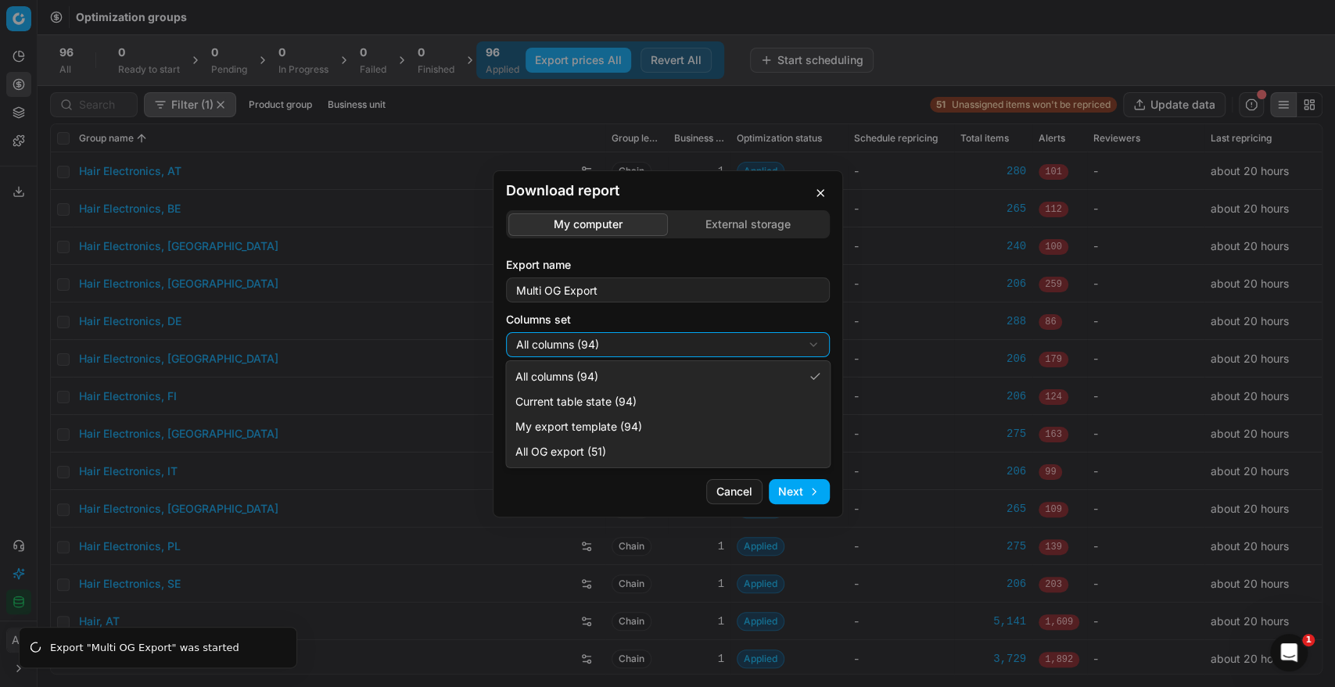
click at [711, 343] on div "Download report My computer External storage Export name Multi OG Export Column…" at bounding box center [667, 343] width 1335 height 687
select select "5cc469c0-6ac4-4c23-8dfc-21b5d22cb3ae"
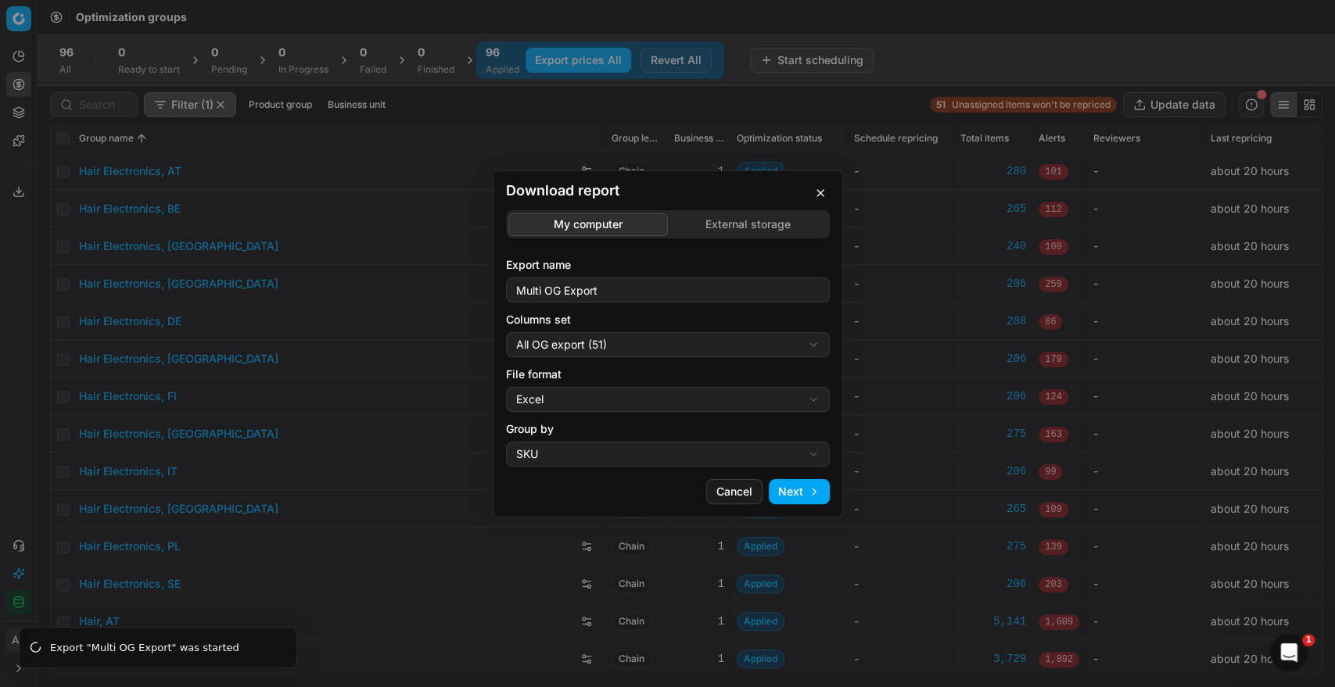
click at [597, 408] on div "Download report My computer External storage Export name Multi OG Export Column…" at bounding box center [667, 343] width 1335 height 687
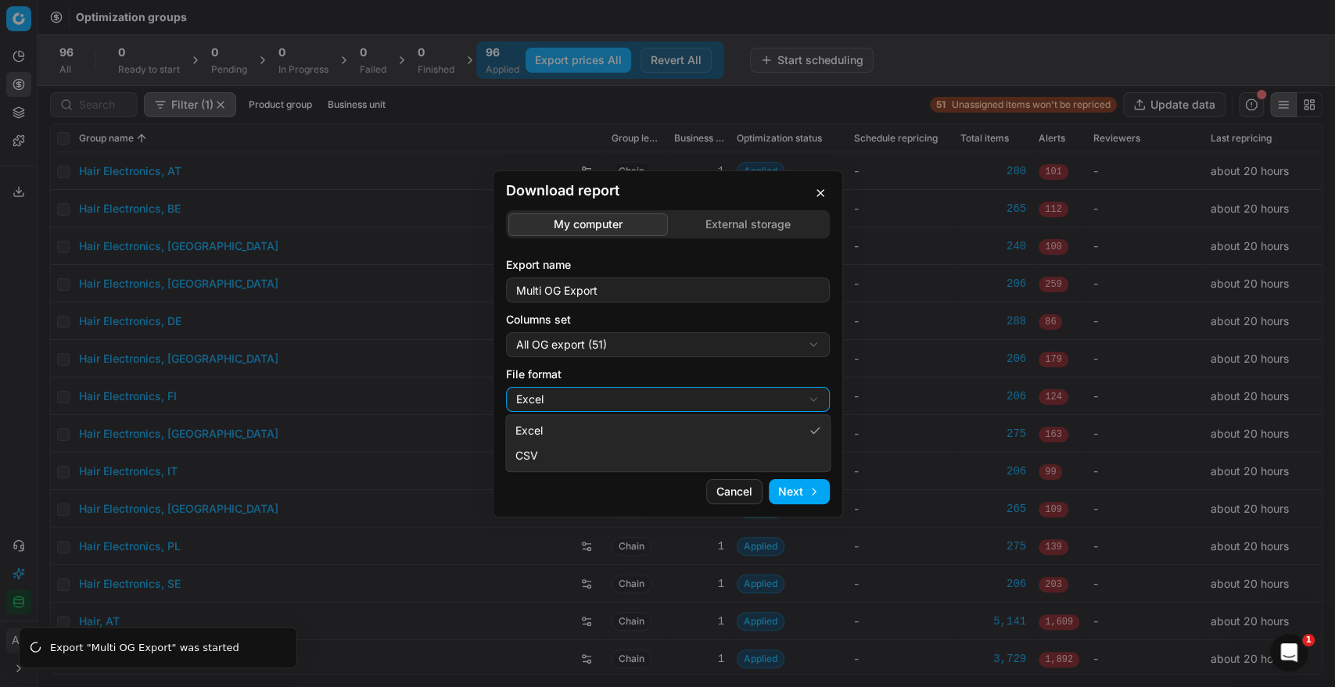
select select "csv"
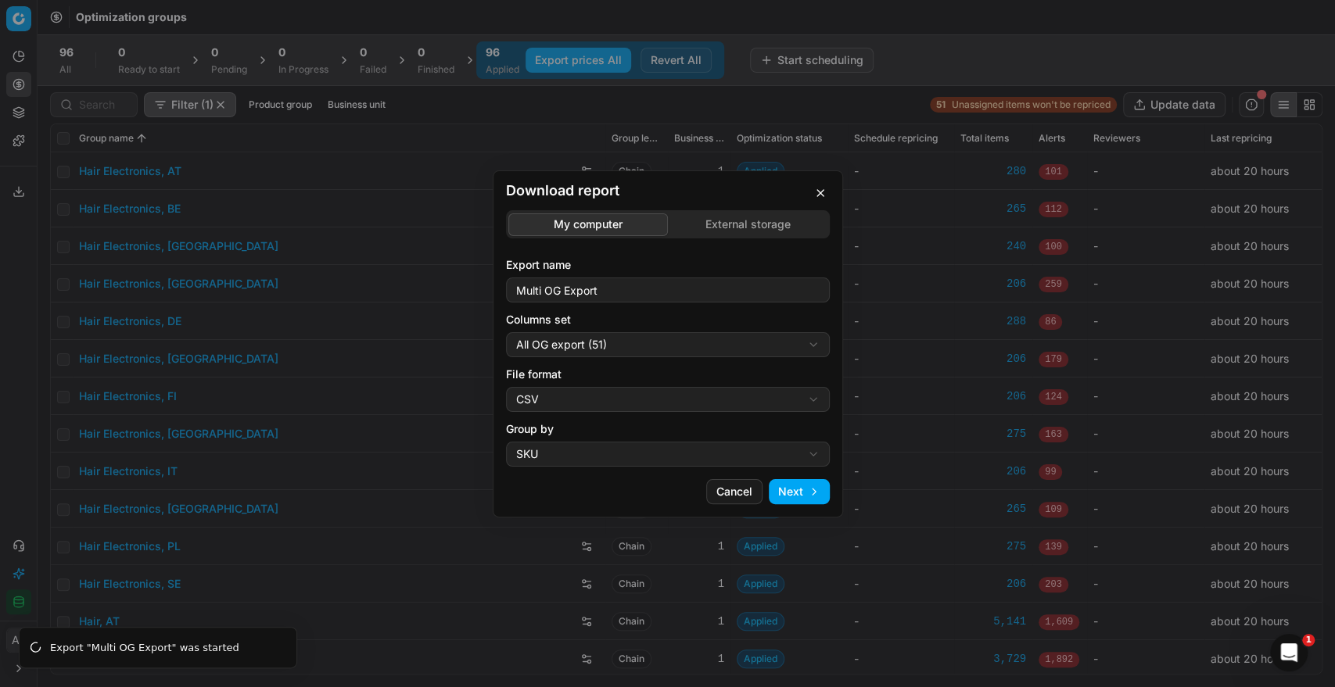
click at [811, 486] on button "Next" at bounding box center [799, 491] width 61 height 25
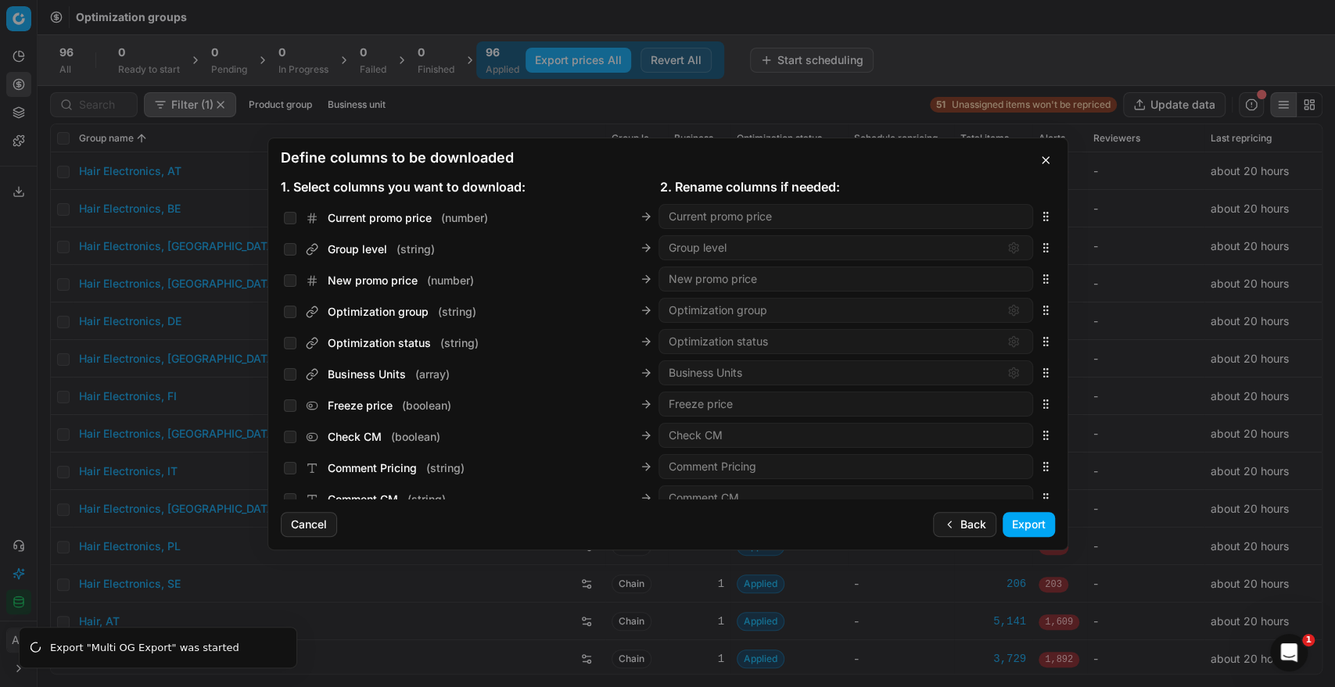
scroll to position [1813, 0]
click at [287, 378] on input "Business Units ( array )" at bounding box center [290, 374] width 13 height 13
checkbox input "true"
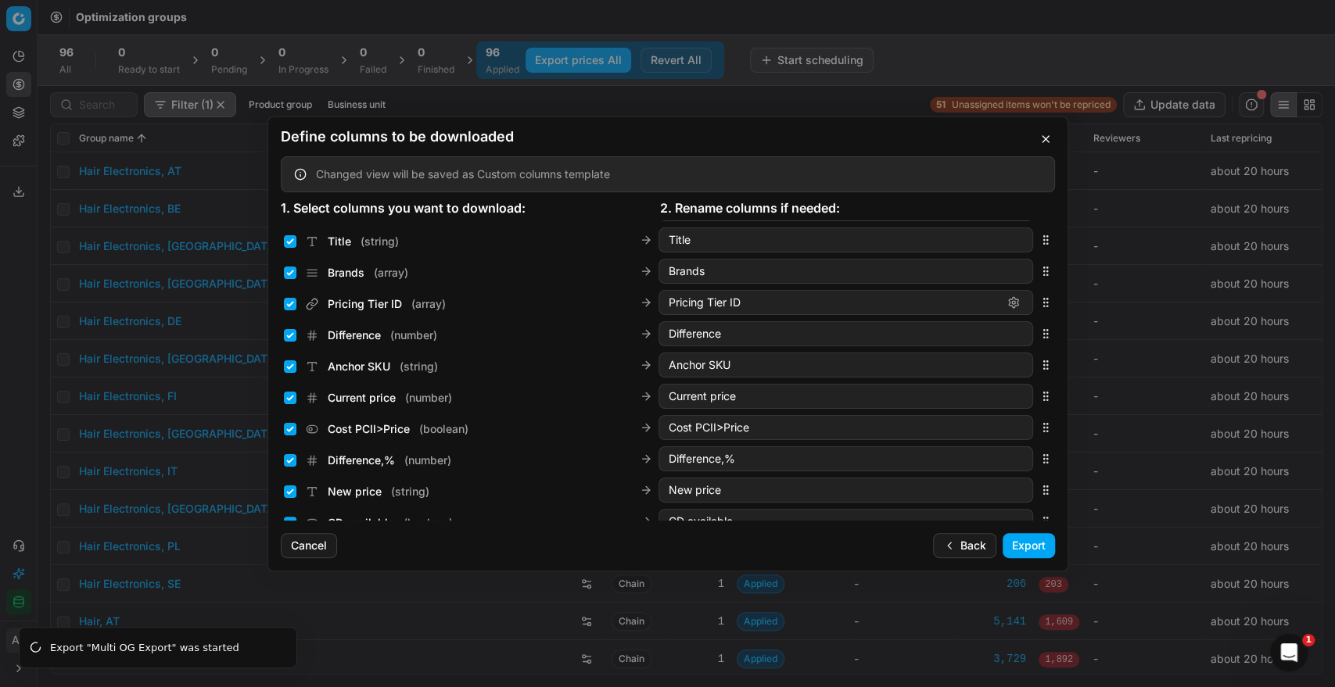
scroll to position [120, 0]
click at [1045, 138] on button "button" at bounding box center [1045, 139] width 19 height 19
